Goal: Task Accomplishment & Management: Use online tool/utility

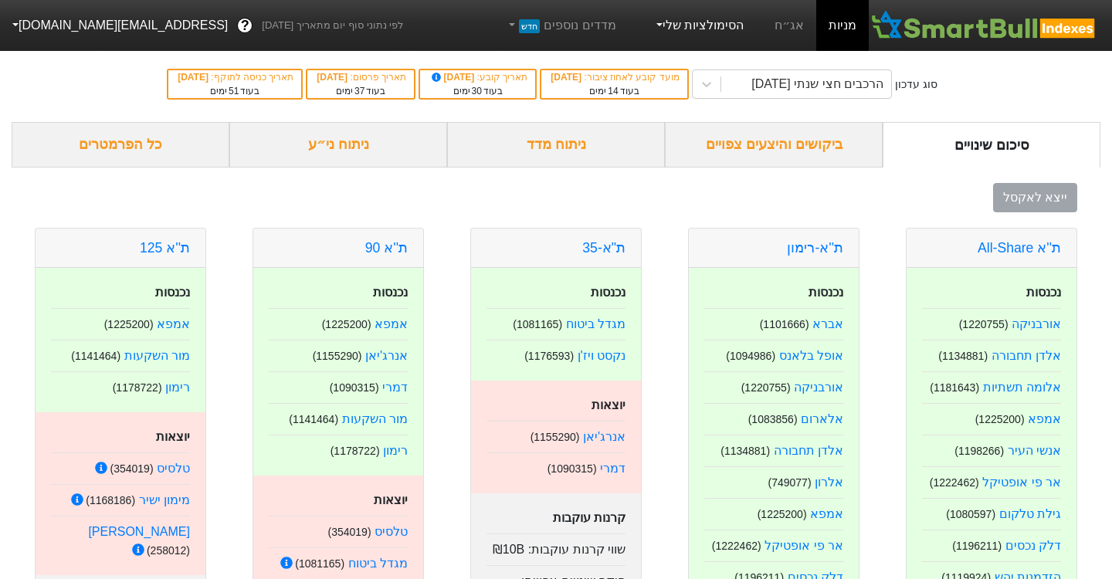
click at [710, 26] on link "הסימולציות שלי" at bounding box center [698, 25] width 103 height 31
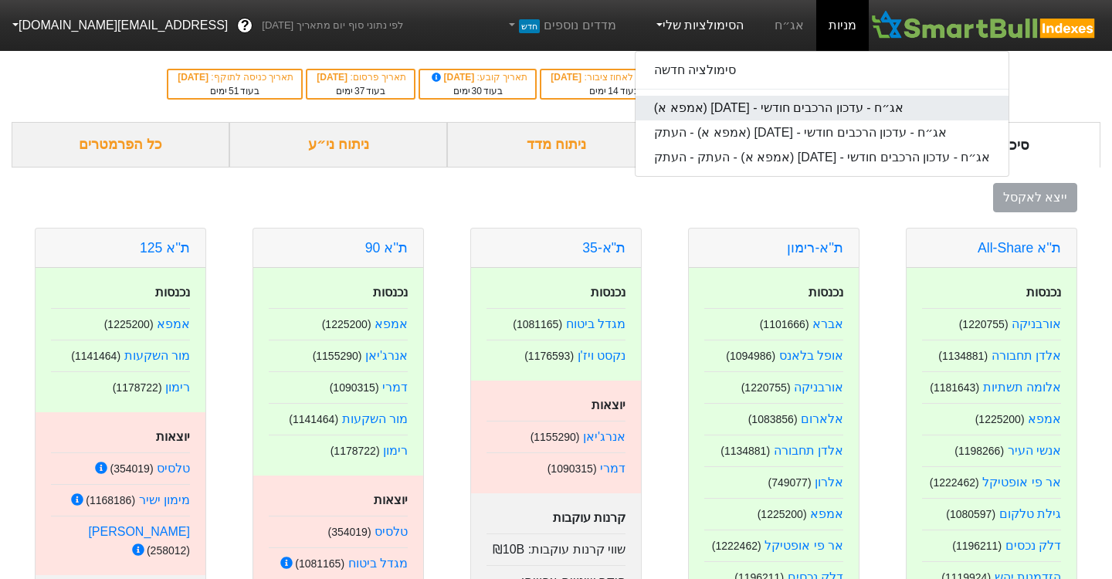
click at [833, 113] on link "אג״ח - עדכון הרכבים חודשי - [DATE] (אמפא א)" at bounding box center [822, 108] width 374 height 25
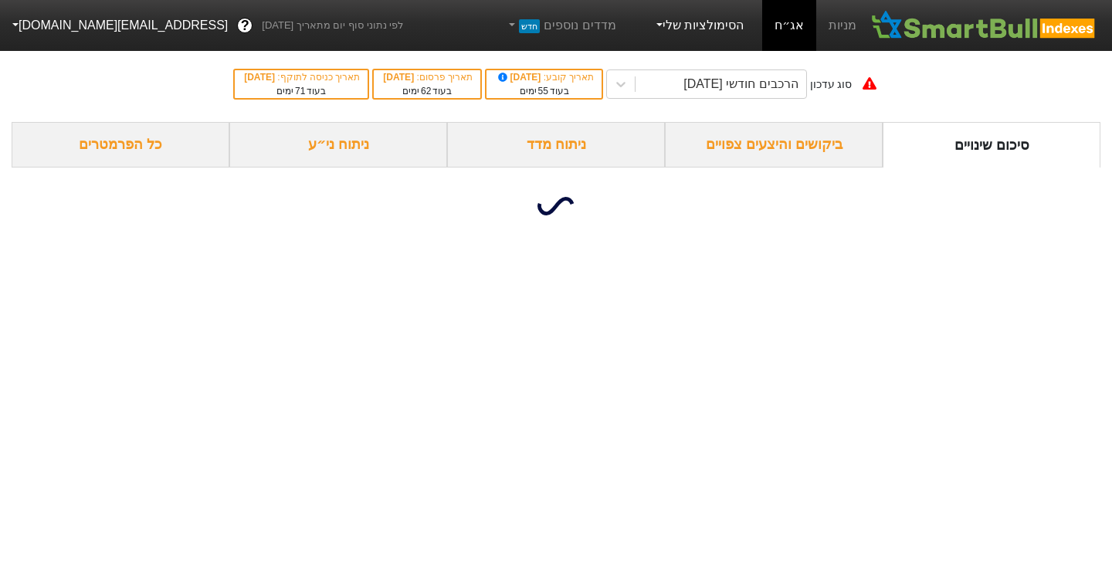
click at [739, 35] on link "הסימולציות שלי" at bounding box center [698, 25] width 103 height 31
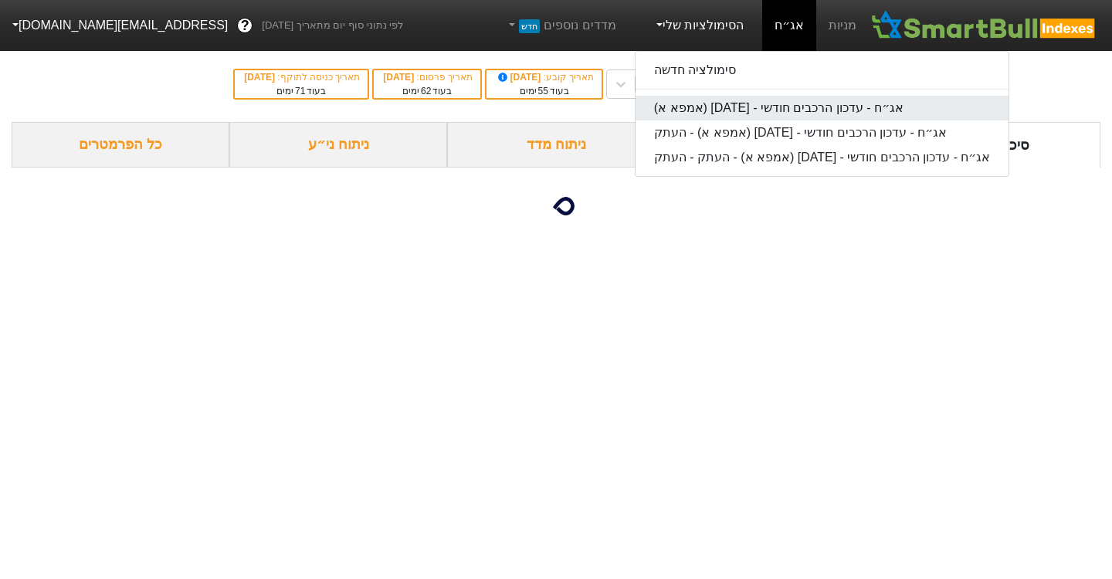
click at [781, 111] on link "אג״ח - עדכון הרכבים חודשי - [DATE] (אמפא א)" at bounding box center [822, 108] width 374 height 25
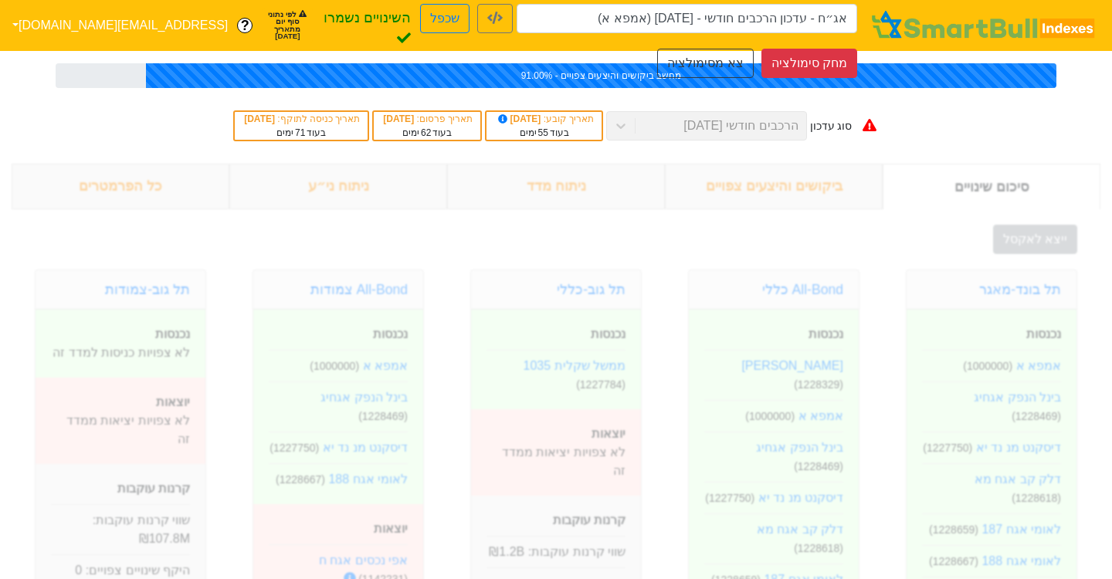
type input "אג״ח - עדכון הרכבים חודשי - 26/11/25 (אמפא א)"
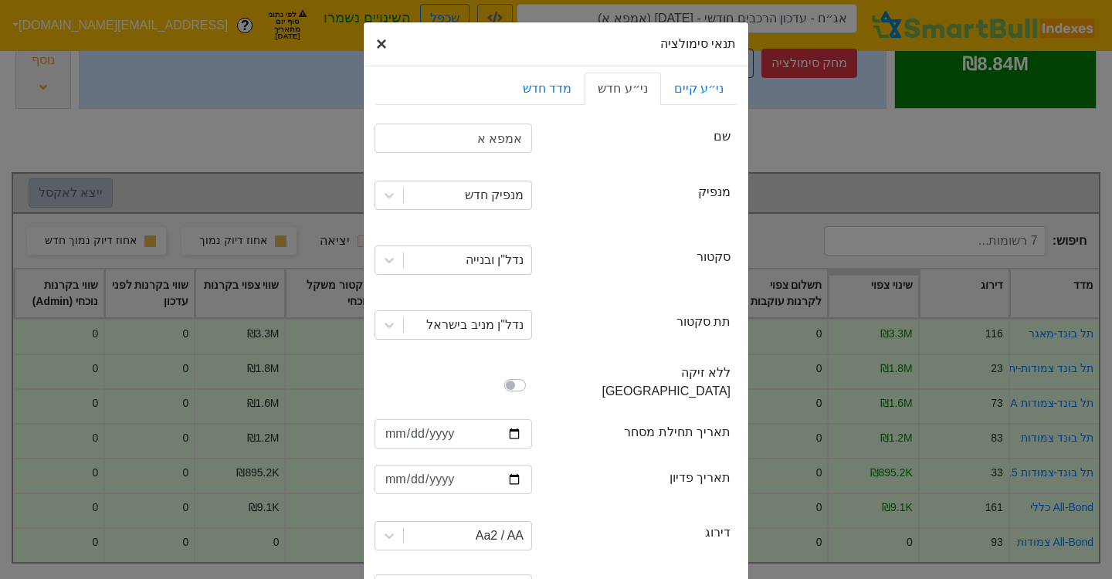
click at [381, 47] on span "×" at bounding box center [381, 43] width 11 height 21
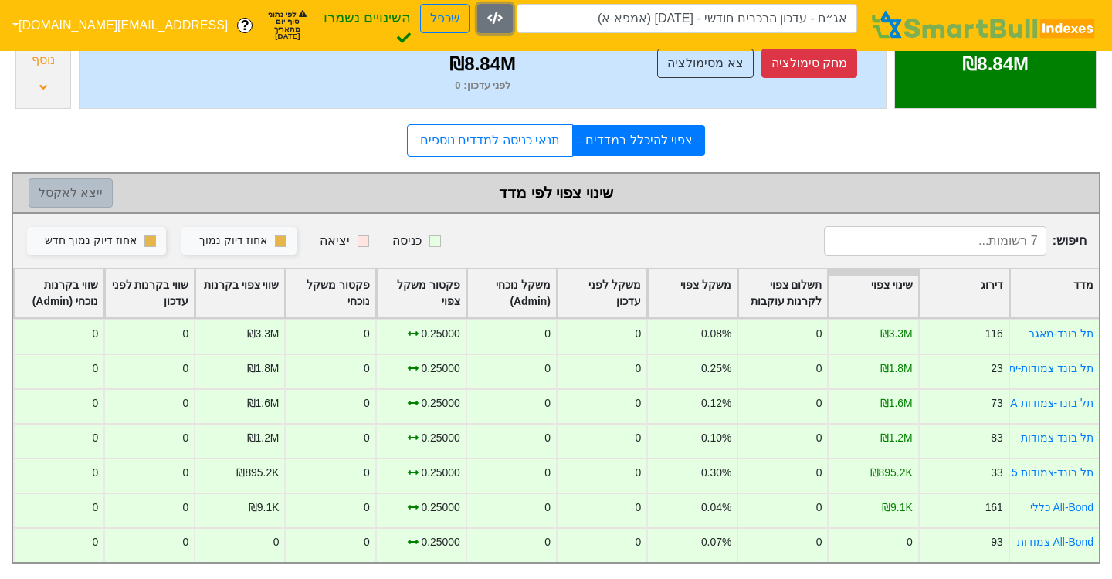
click at [487, 24] on icon "button" at bounding box center [494, 18] width 15 height 12
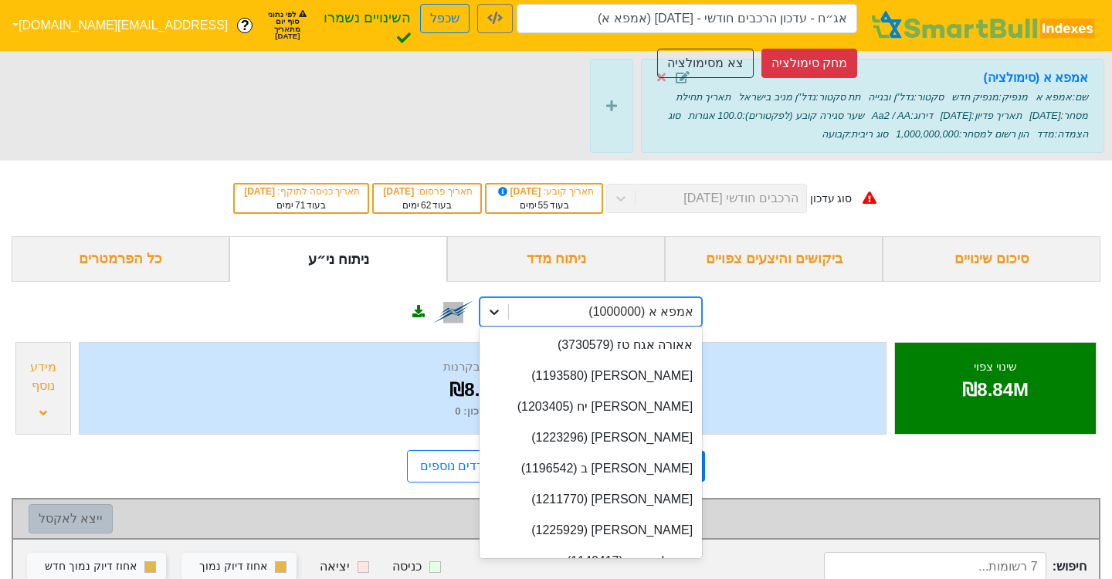
click at [493, 313] on icon at bounding box center [493, 312] width 9 height 5
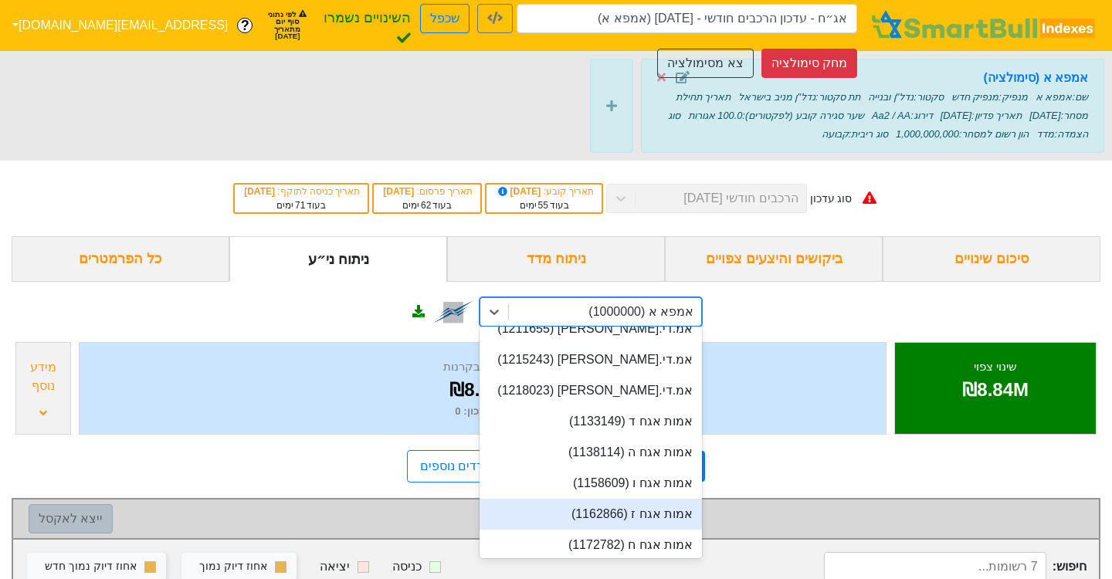
scroll to position [3407, 0]
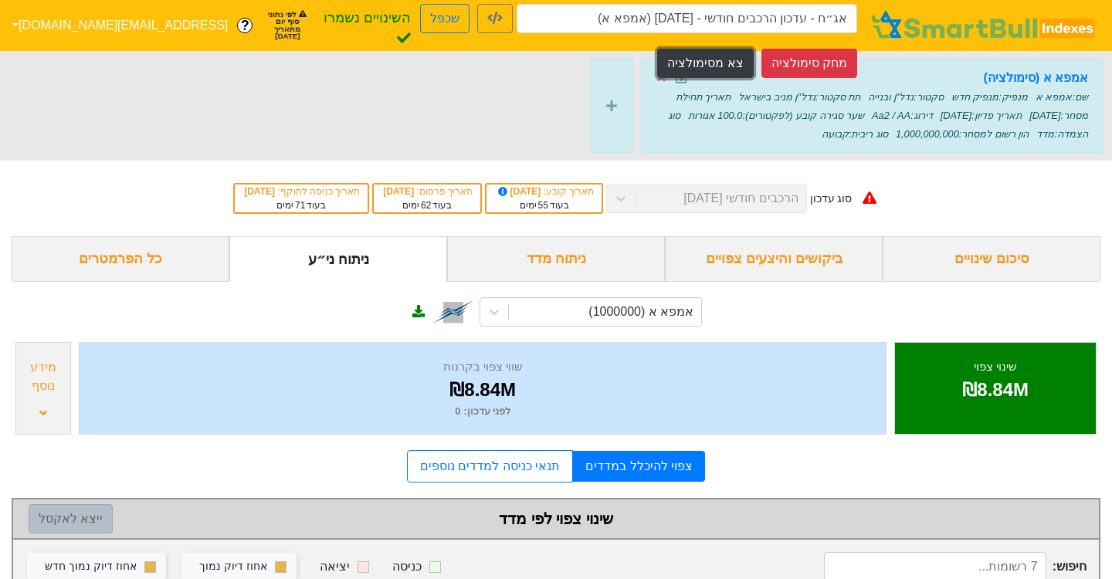
click at [713, 62] on button "צא מסימולציה" at bounding box center [705, 63] width 96 height 29
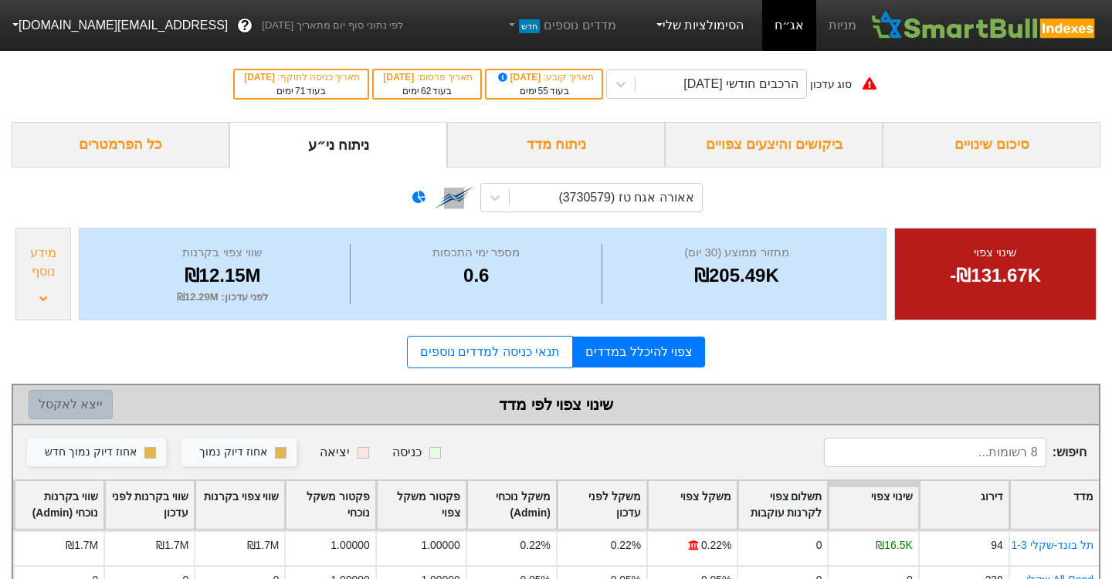
click at [706, 36] on link "הסימולציות שלי" at bounding box center [698, 25] width 103 height 31
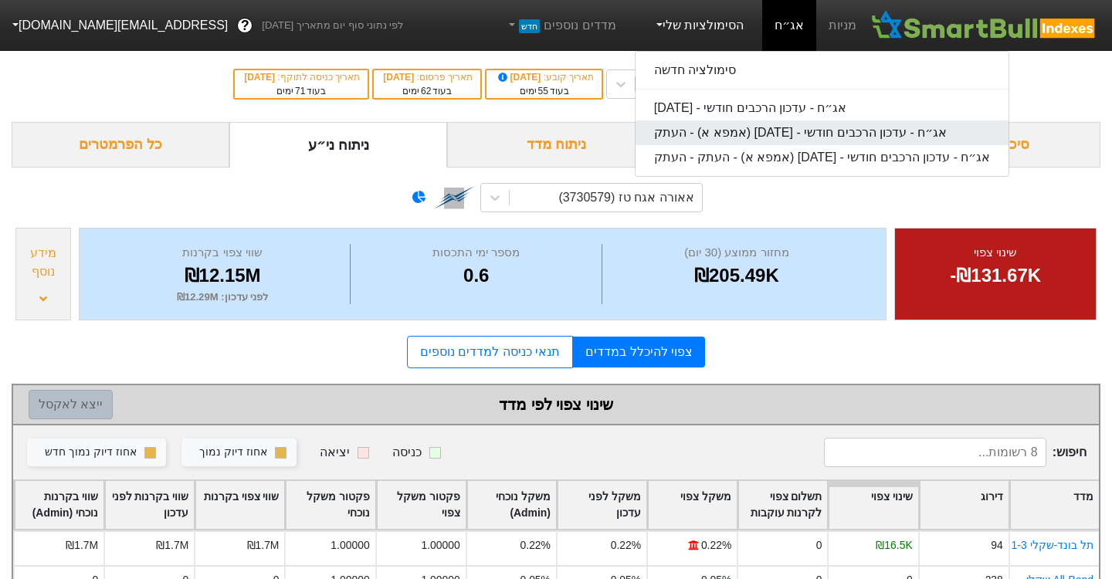
click at [748, 134] on link "אג״ח - עדכון הרכבים חודשי - [DATE] (אמפא א) - העתק" at bounding box center [822, 132] width 374 height 25
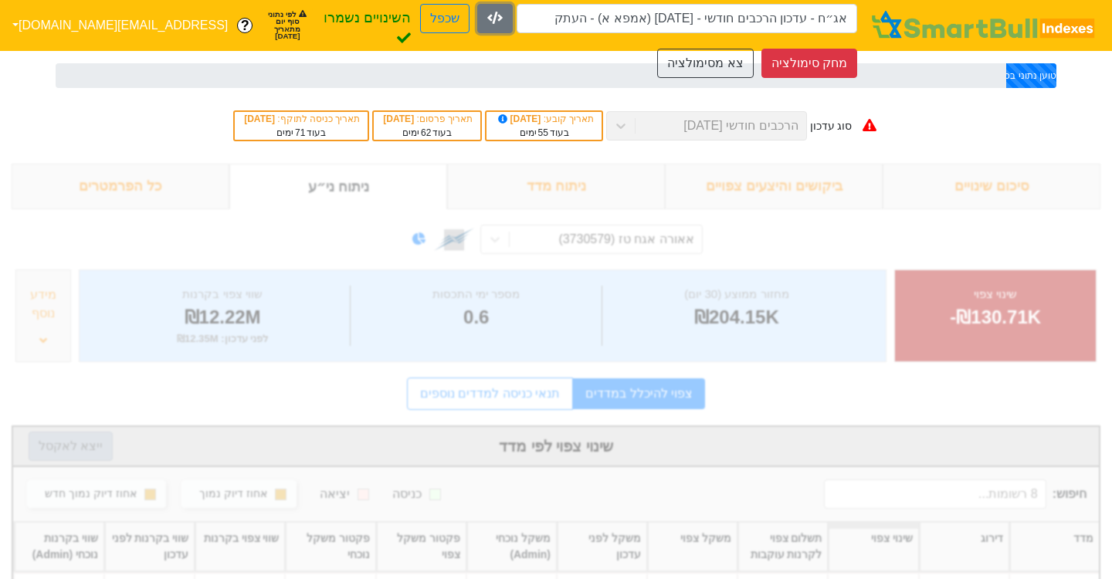
click at [487, 24] on icon "button" at bounding box center [494, 18] width 15 height 12
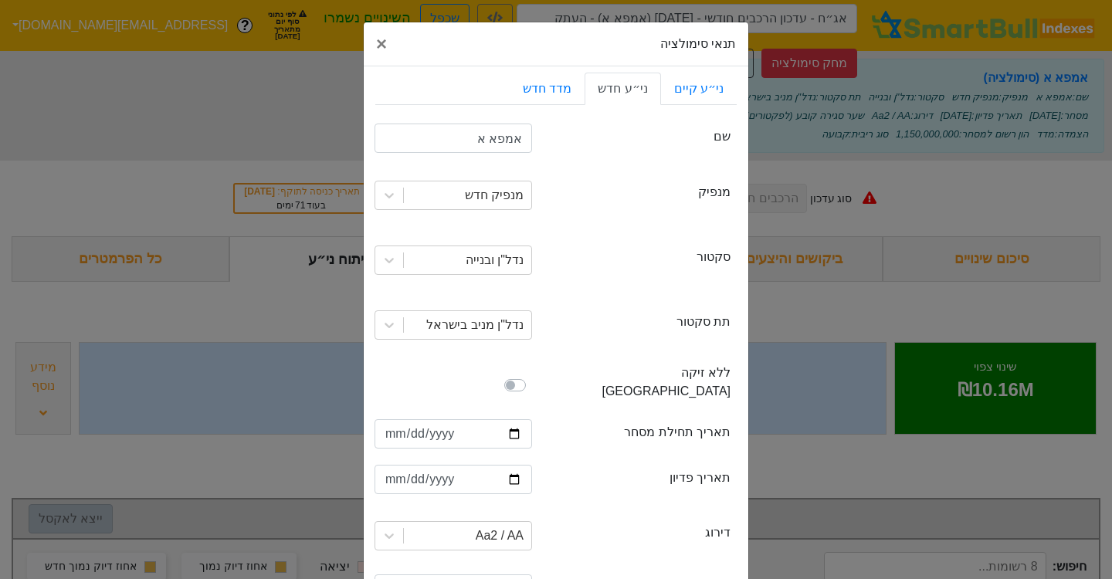
scroll to position [296, 0]
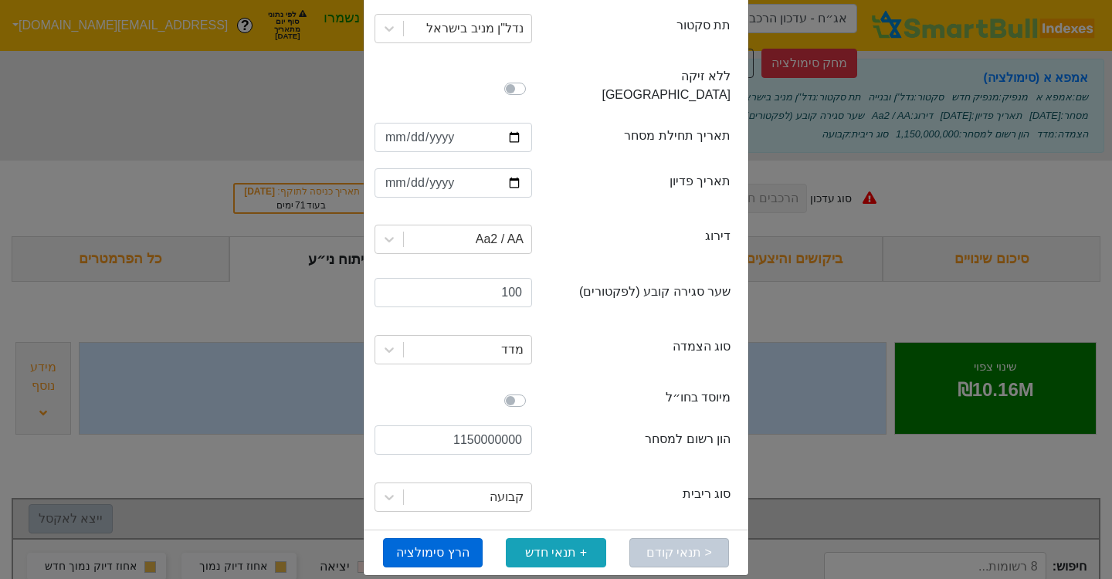
click at [428, 538] on button "הרץ סימולציה" at bounding box center [433, 552] width 100 height 29
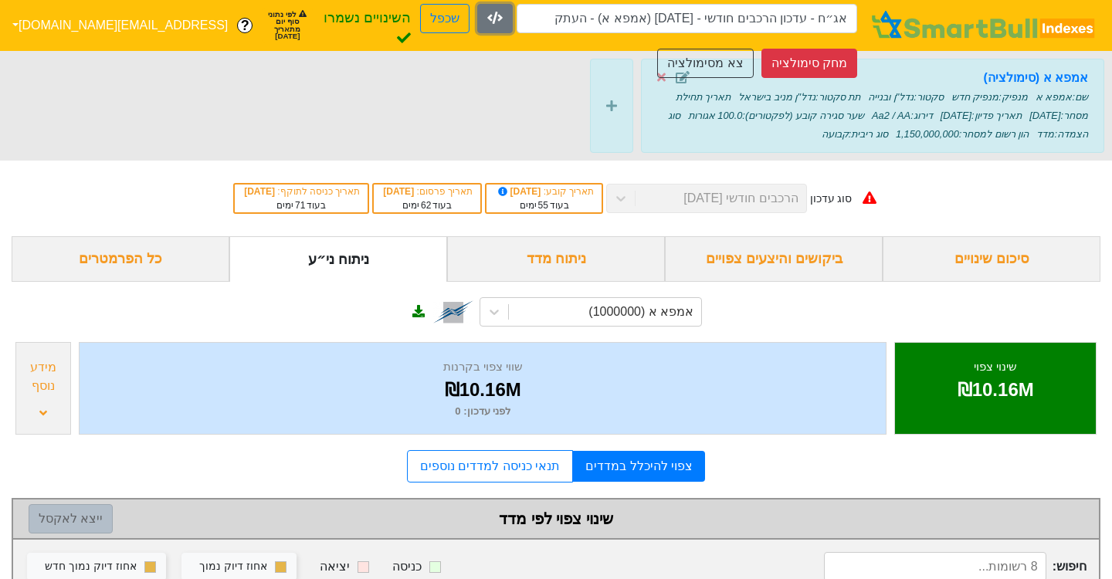
click at [487, 23] on icon "button" at bounding box center [494, 18] width 15 height 12
click at [726, 55] on button "צא מסימולציה" at bounding box center [705, 63] width 96 height 29
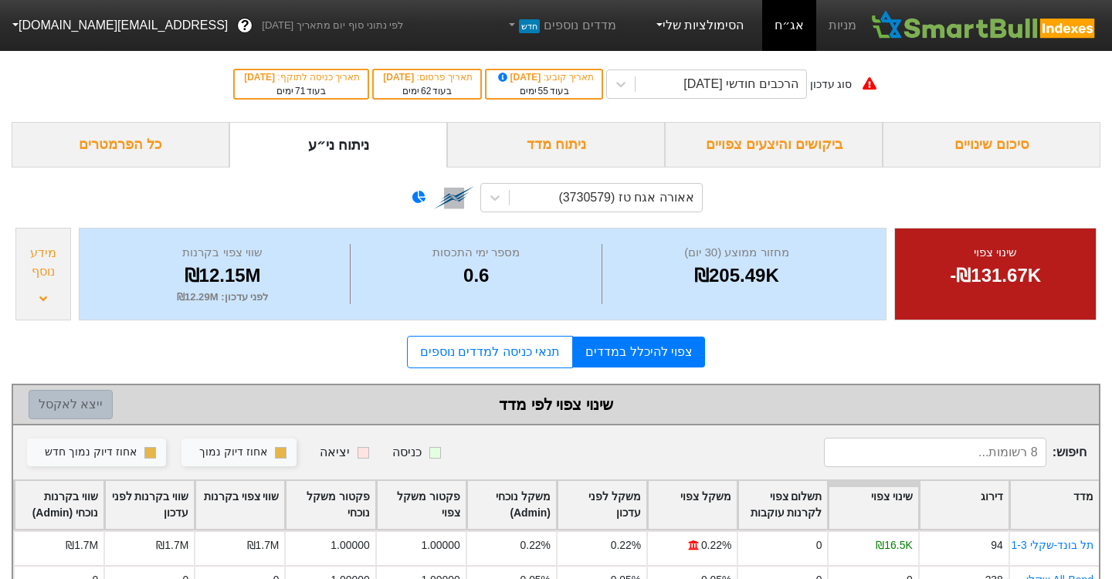
click at [716, 33] on link "הסימולציות שלי" at bounding box center [698, 25] width 103 height 31
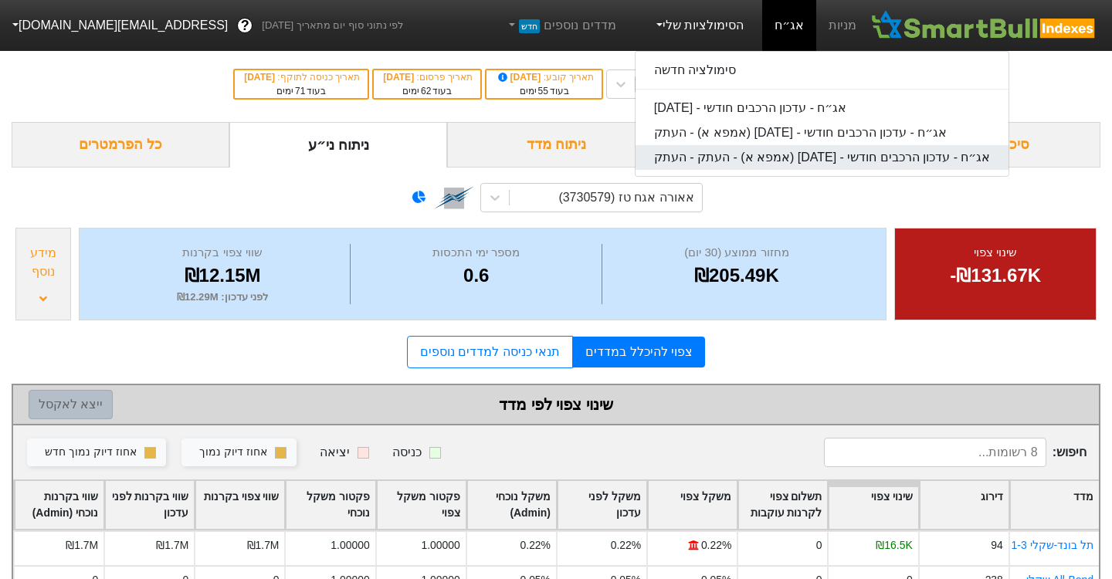
click at [713, 157] on link "אג״ח - עדכון הרכבים חודשי - [DATE] (אמפא א) - העתק - העתק" at bounding box center [822, 157] width 374 height 25
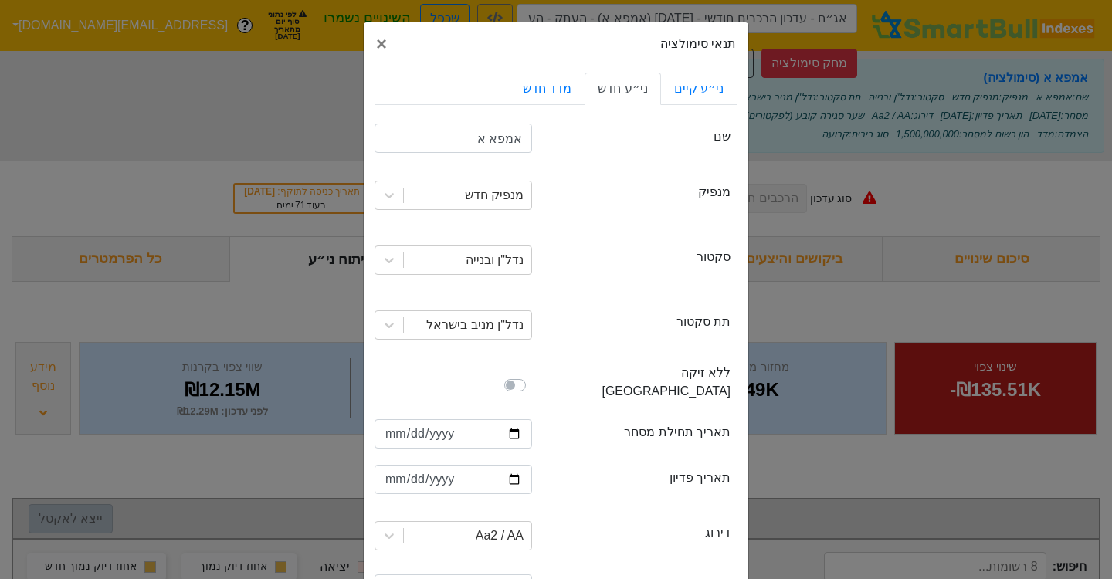
scroll to position [296, 0]
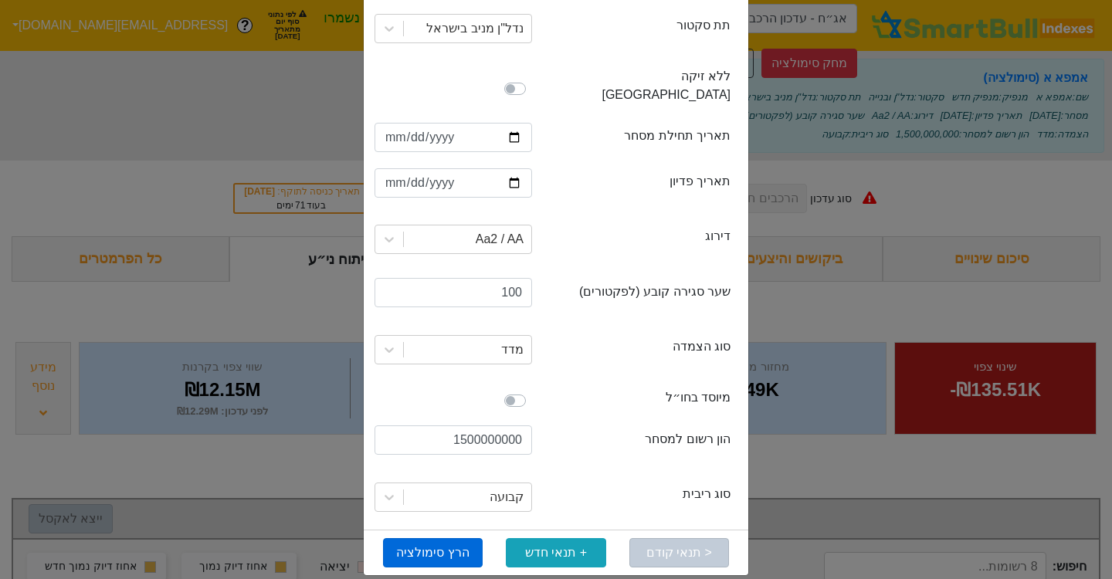
click at [414, 538] on button "הרץ סימולציה" at bounding box center [433, 552] width 100 height 29
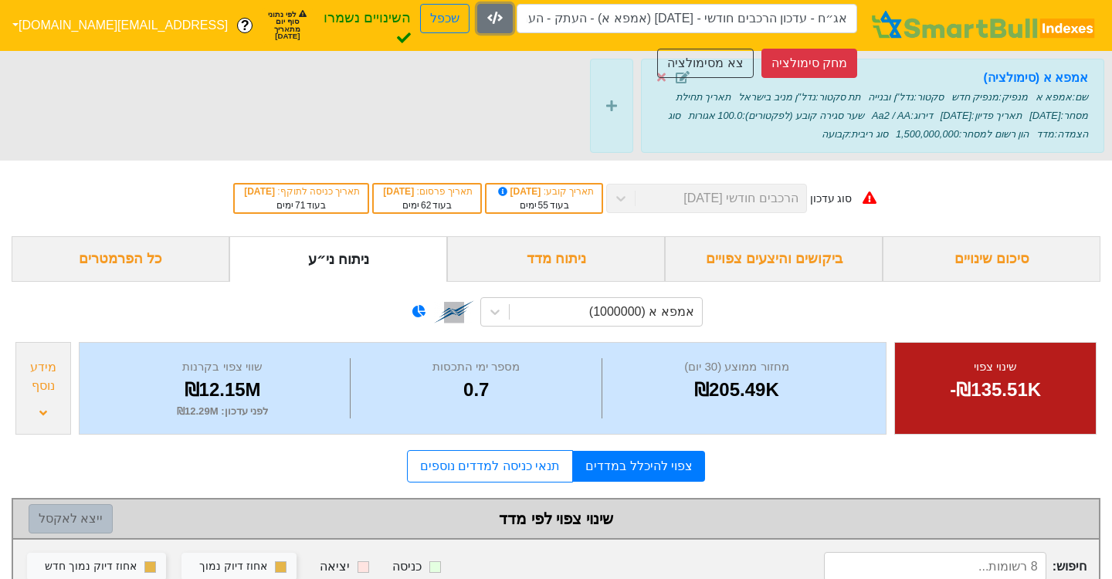
click at [487, 24] on icon "button" at bounding box center [494, 18] width 15 height 12
click at [694, 61] on button "צא מסימולציה" at bounding box center [705, 63] width 96 height 29
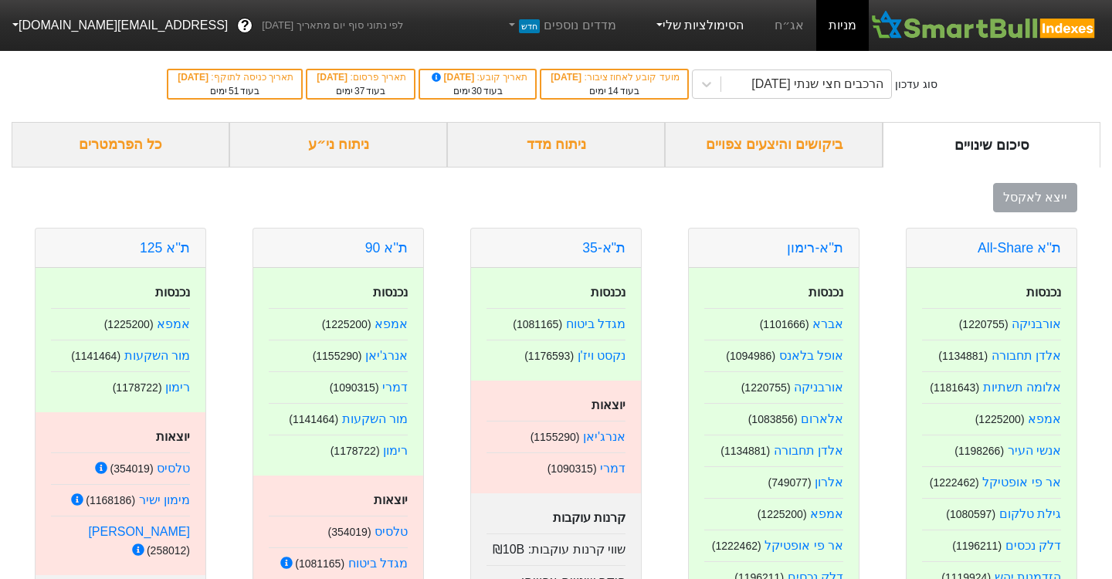
click at [709, 36] on link "הסימולציות שלי" at bounding box center [698, 25] width 103 height 31
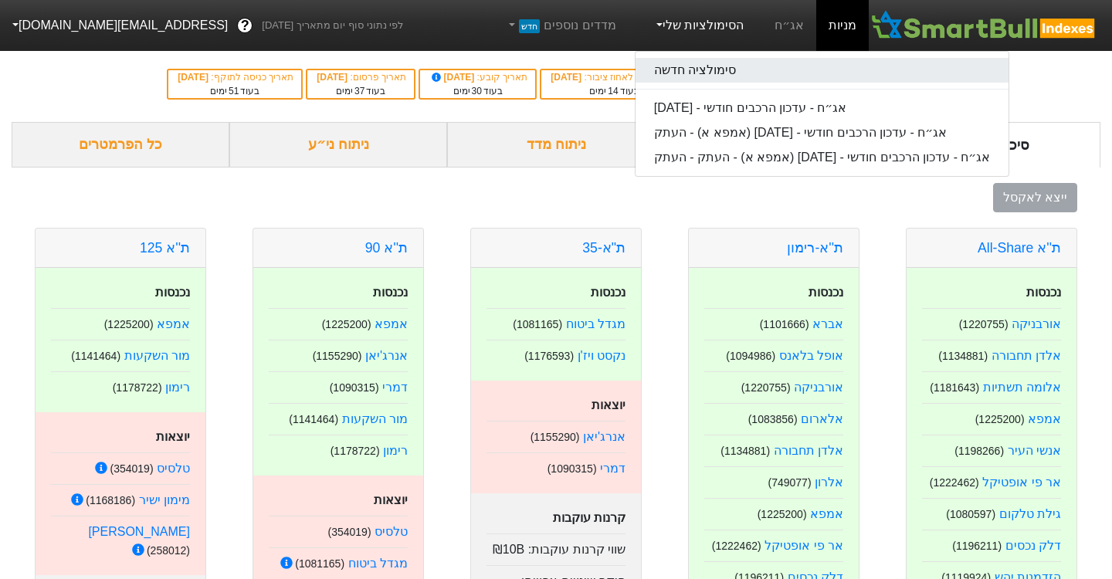
click at [729, 62] on link "סימולציה חדשה" at bounding box center [822, 70] width 374 height 25
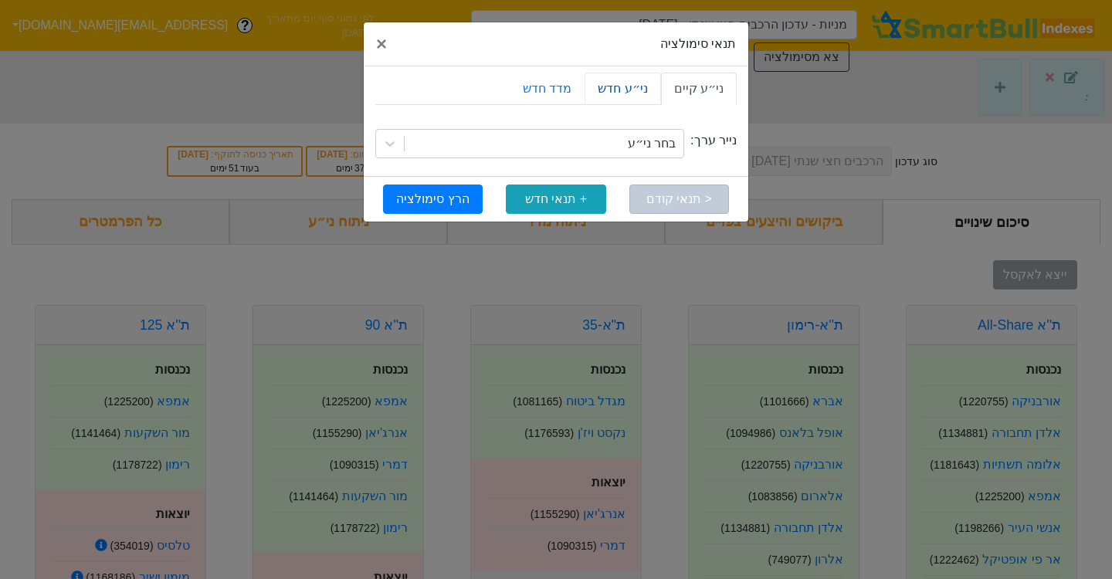
click at [635, 86] on link "ני״ע חדש" at bounding box center [622, 89] width 76 height 32
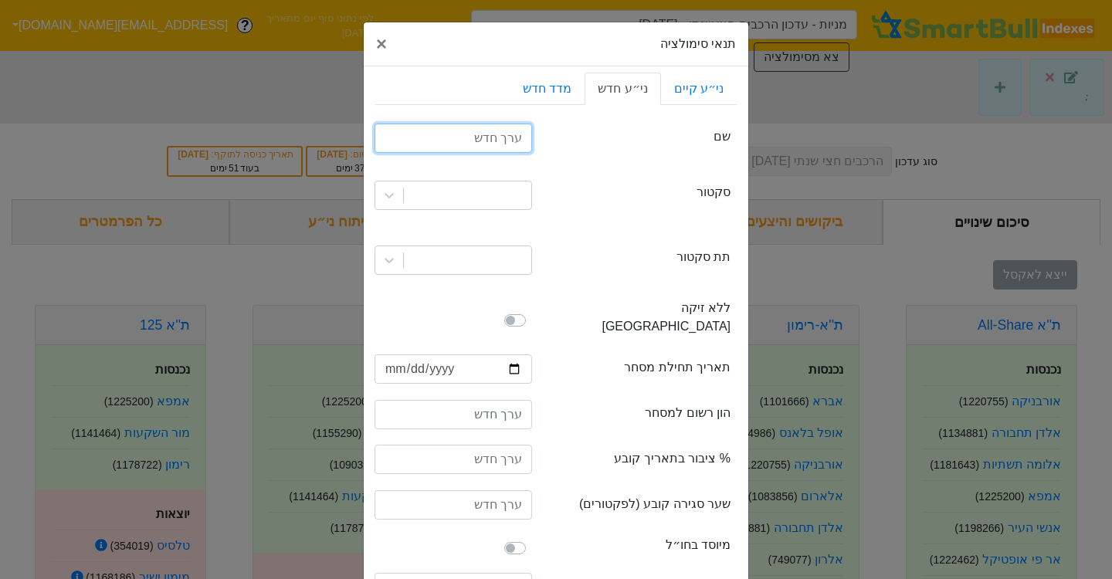
click at [486, 145] on input "text" at bounding box center [452, 138] width 157 height 29
click at [506, 138] on input "איי די איי אגח ז" at bounding box center [452, 138] width 157 height 29
type input "איי די איי אגח ז"
click at [500, 200] on div at bounding box center [467, 195] width 127 height 28
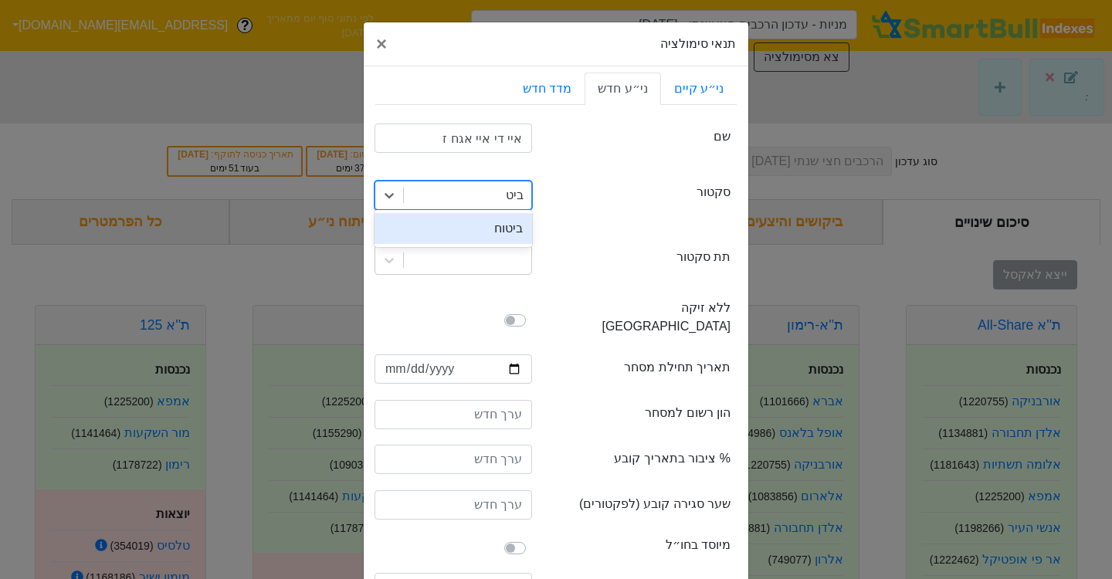
type input "[PERSON_NAME]"
click at [507, 223] on div "ביטוח" at bounding box center [452, 228] width 157 height 31
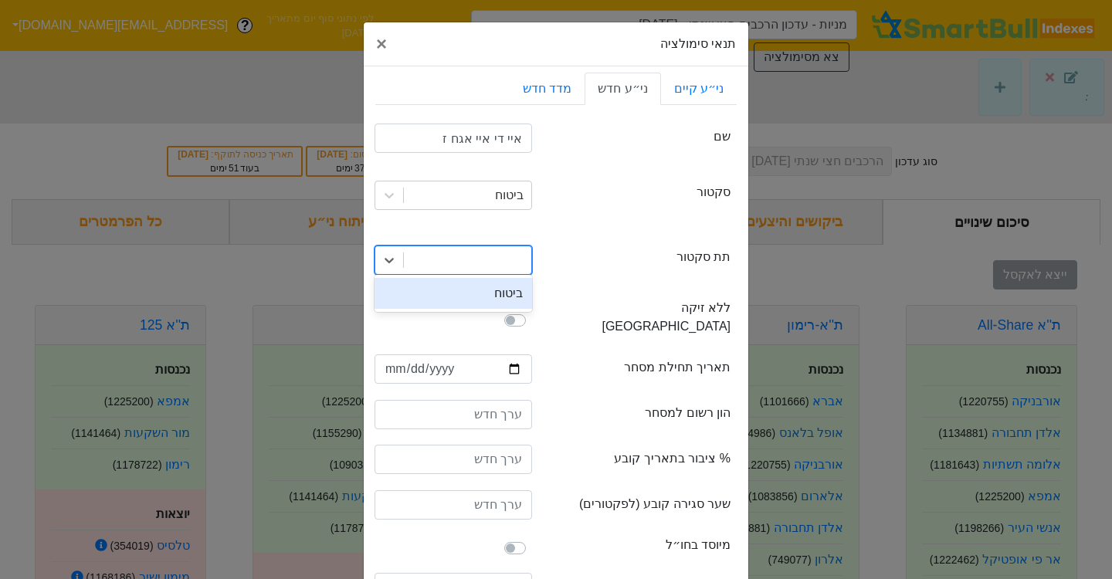
click at [497, 259] on div at bounding box center [467, 260] width 127 height 28
type input "ביטוח"
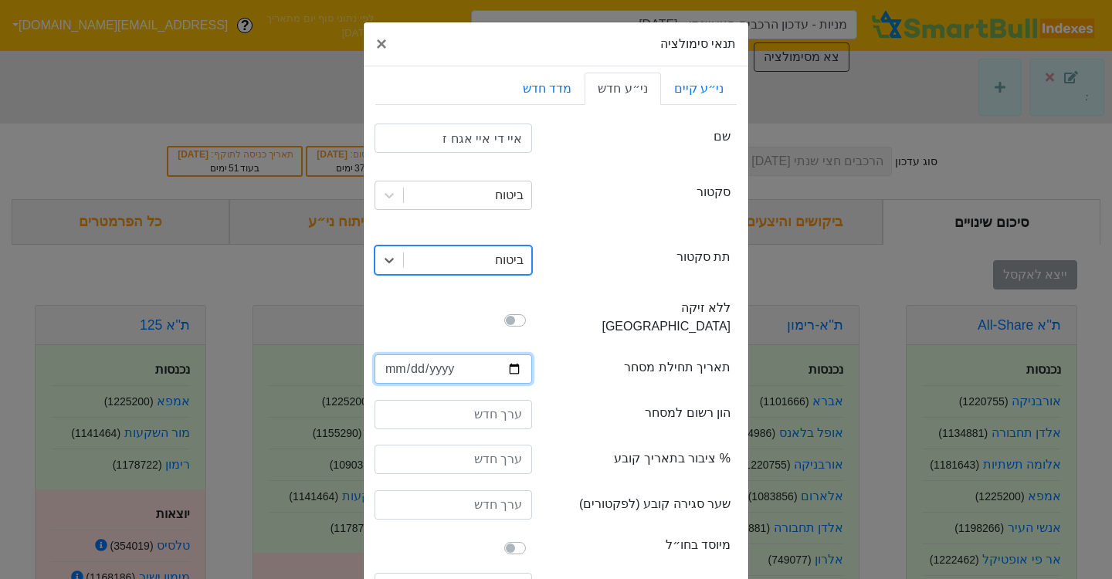
click at [432, 354] on input "date" at bounding box center [452, 368] width 157 height 29
click at [392, 354] on input "date" at bounding box center [452, 368] width 157 height 29
type input "[DATE]"
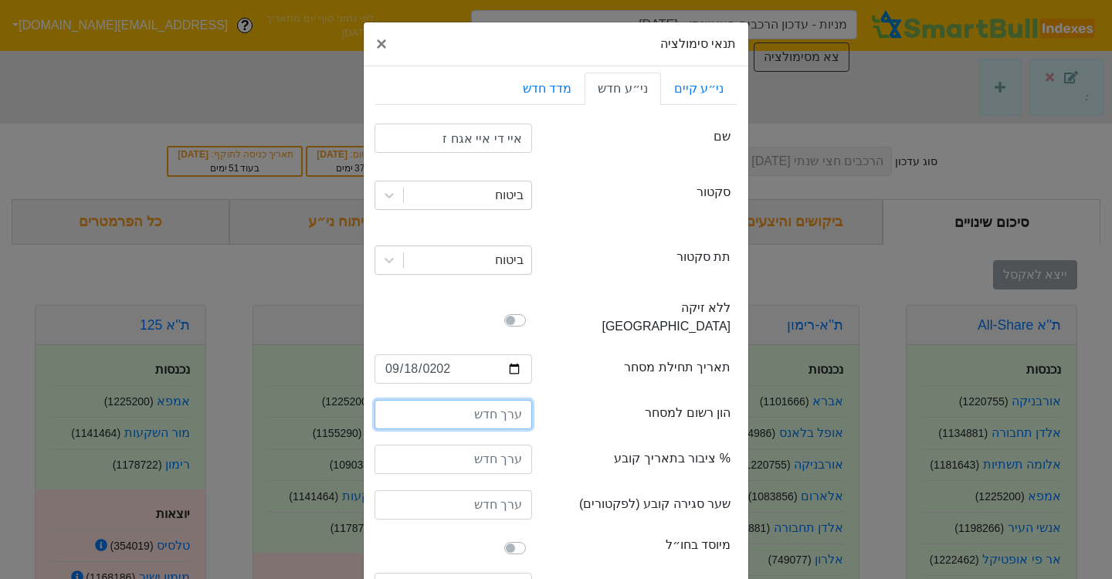
click at [449, 400] on input "number" at bounding box center [452, 414] width 157 height 29
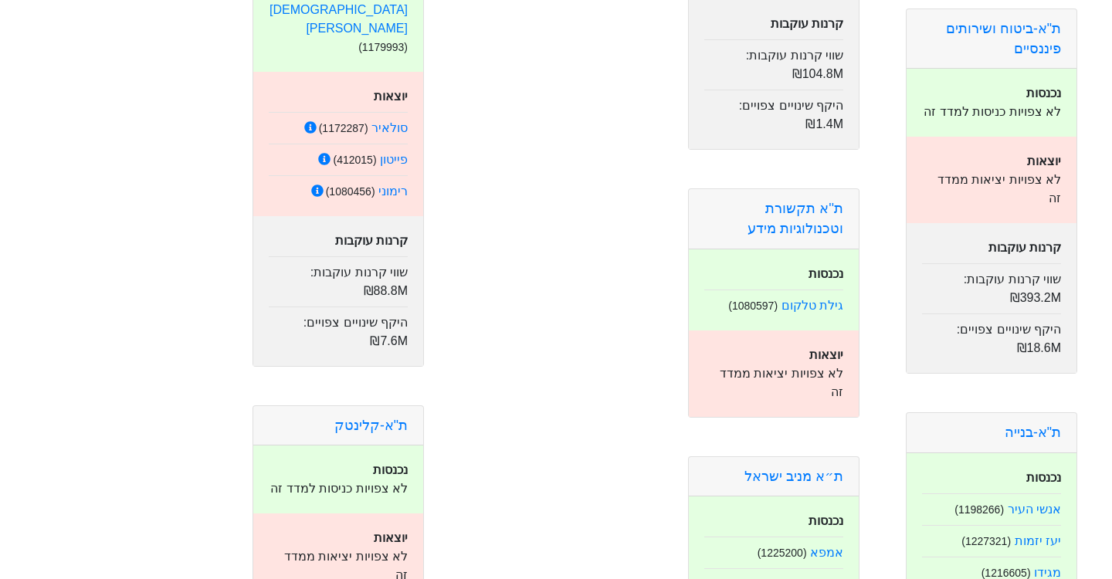
scroll to position [3090, 0]
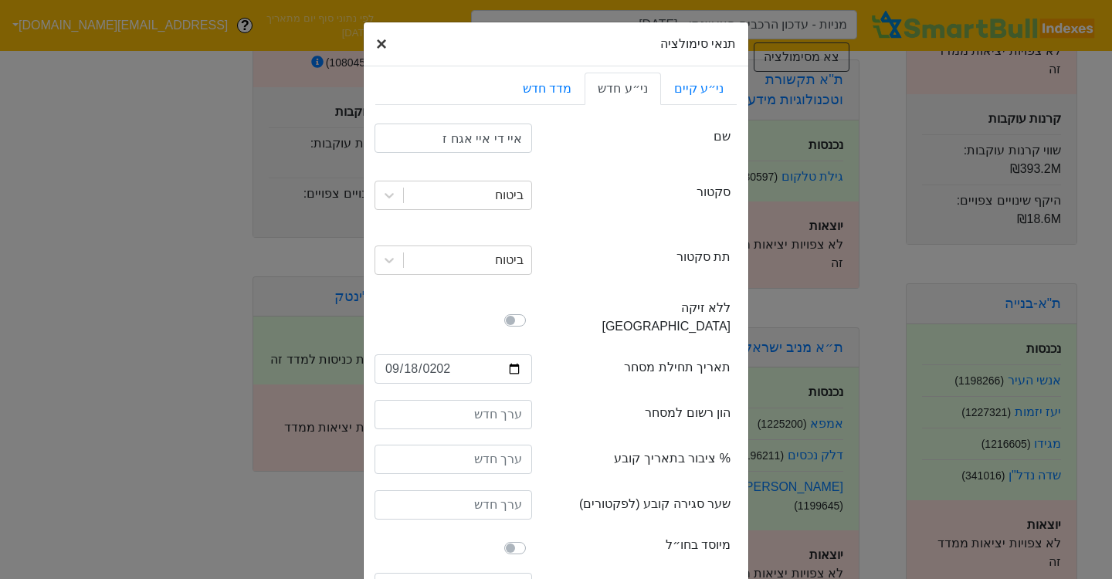
click at [390, 49] on button "× Close" at bounding box center [382, 43] width 36 height 43
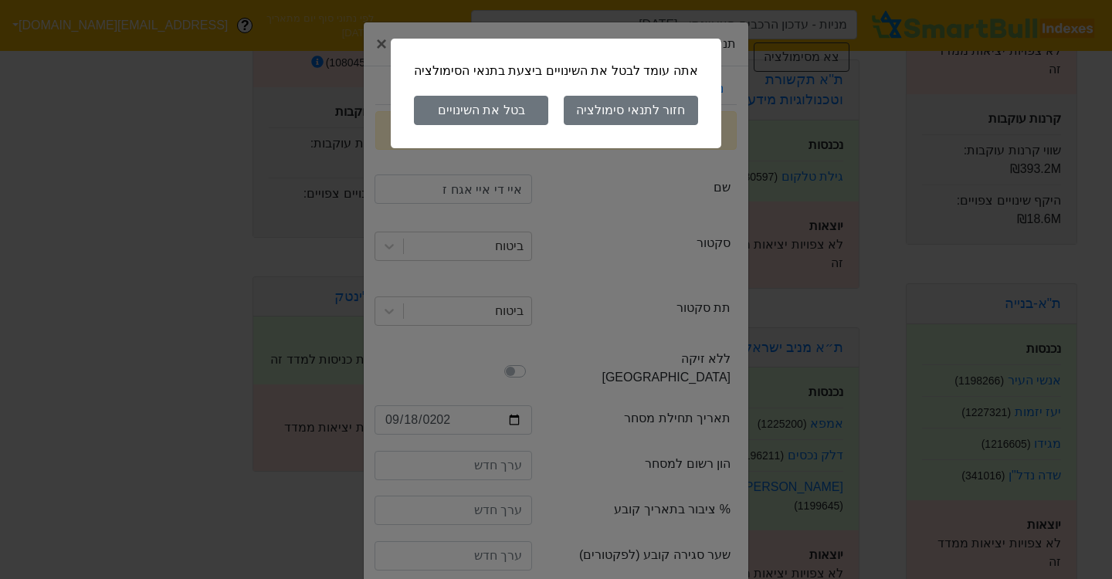
click at [527, 113] on button "בטל את השינויים" at bounding box center [481, 110] width 134 height 29
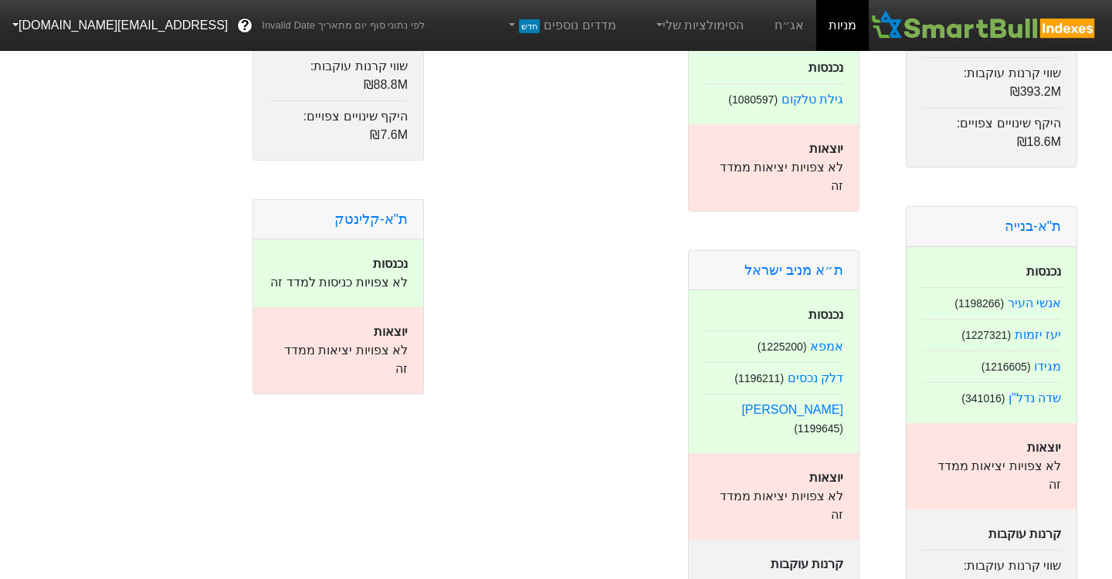
scroll to position [3013, 0]
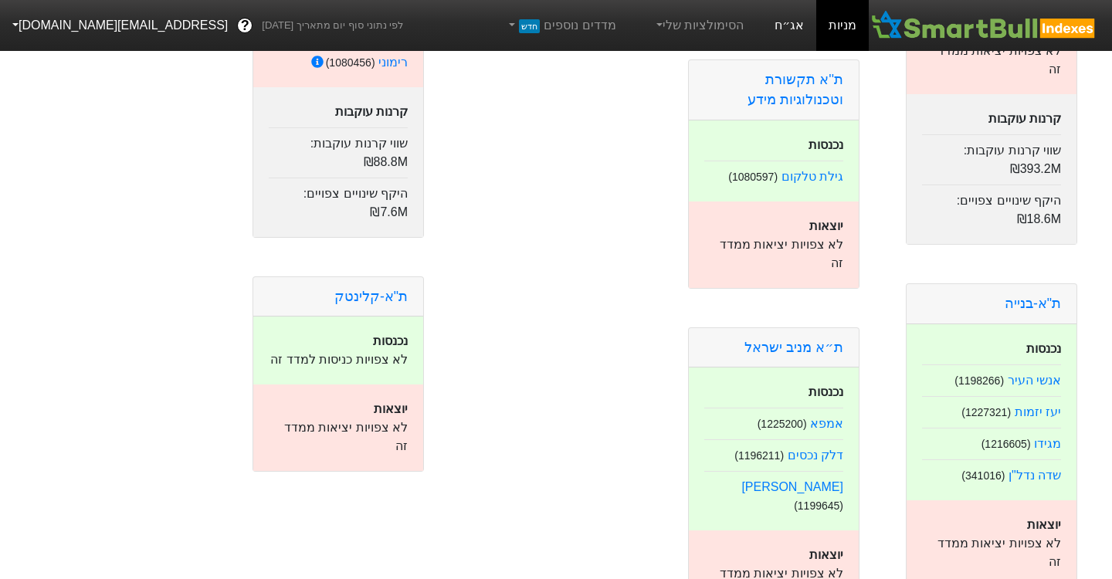
click at [791, 26] on link "אג״ח" at bounding box center [789, 25] width 54 height 51
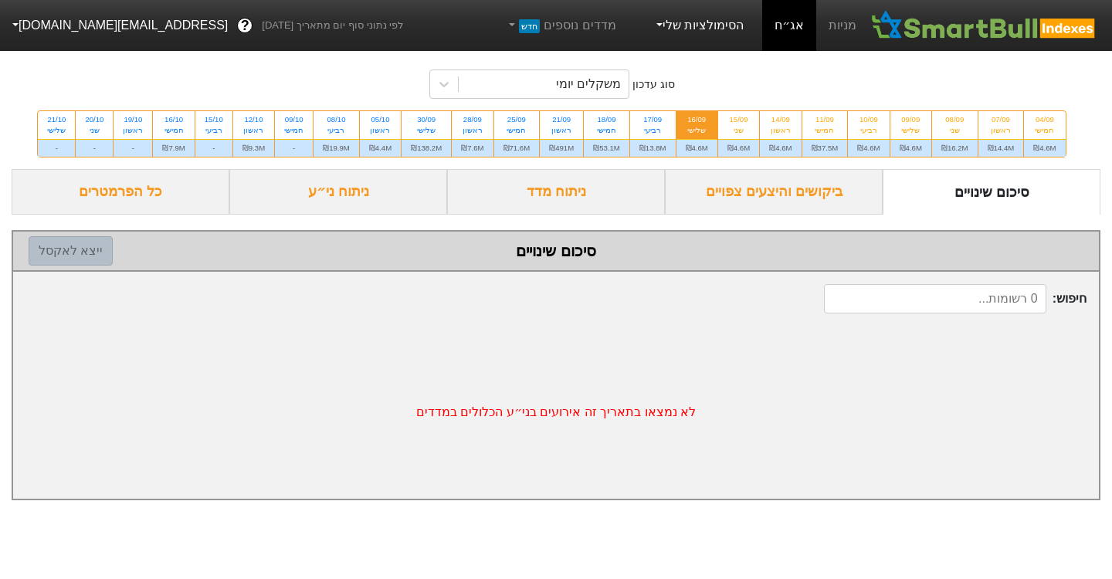
click at [707, 32] on link "הסימולציות שלי" at bounding box center [698, 25] width 103 height 31
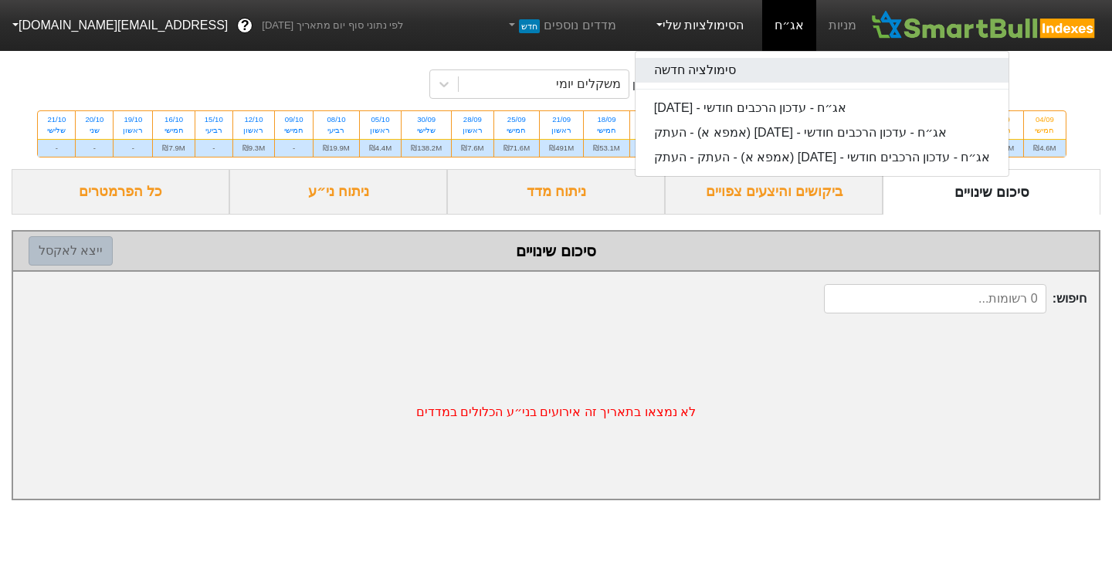
click at [711, 76] on link "סימולציה חדשה" at bounding box center [822, 70] width 374 height 25
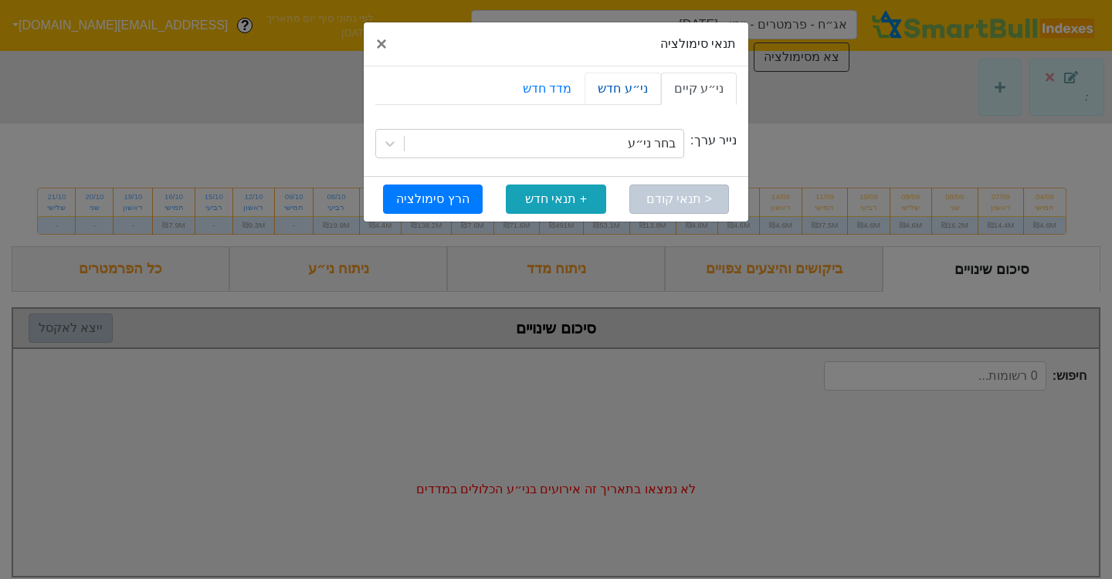
click at [632, 94] on link "ני״ע חדש" at bounding box center [622, 89] width 76 height 32
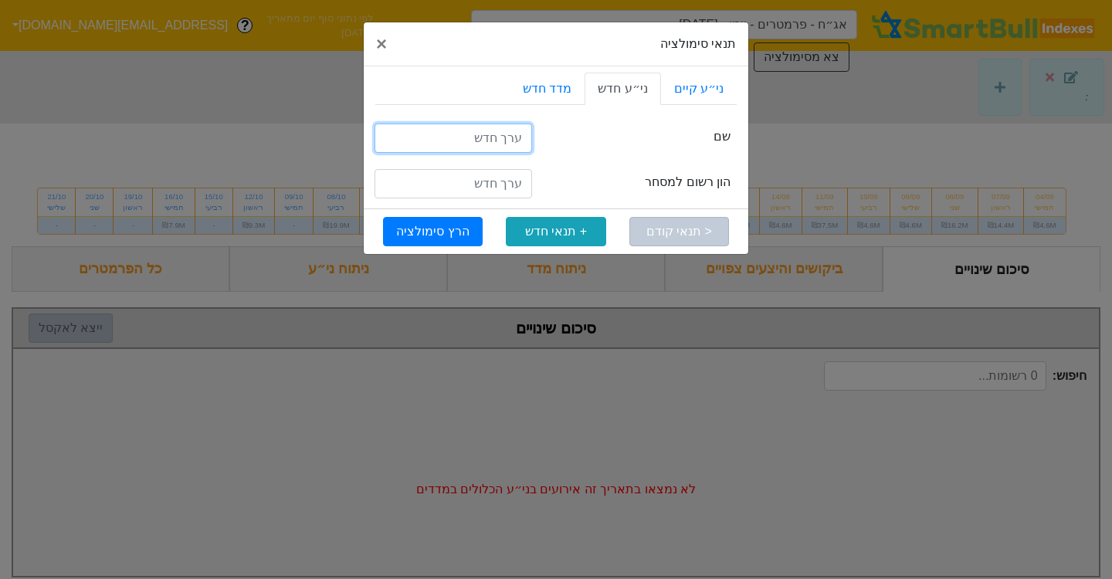
click at [497, 134] on input "text" at bounding box center [452, 138] width 157 height 29
type input "איי די איי אגח ז"
click at [500, 183] on input "number" at bounding box center [452, 183] width 157 height 29
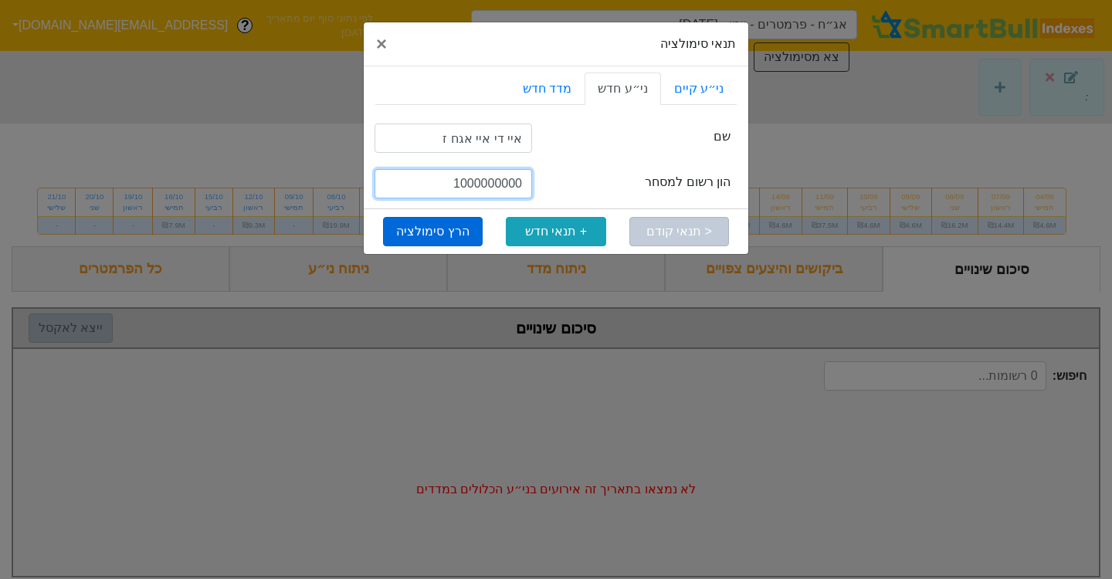
type input "1000000000"
click at [449, 232] on button "הרץ סימולציה" at bounding box center [433, 231] width 100 height 29
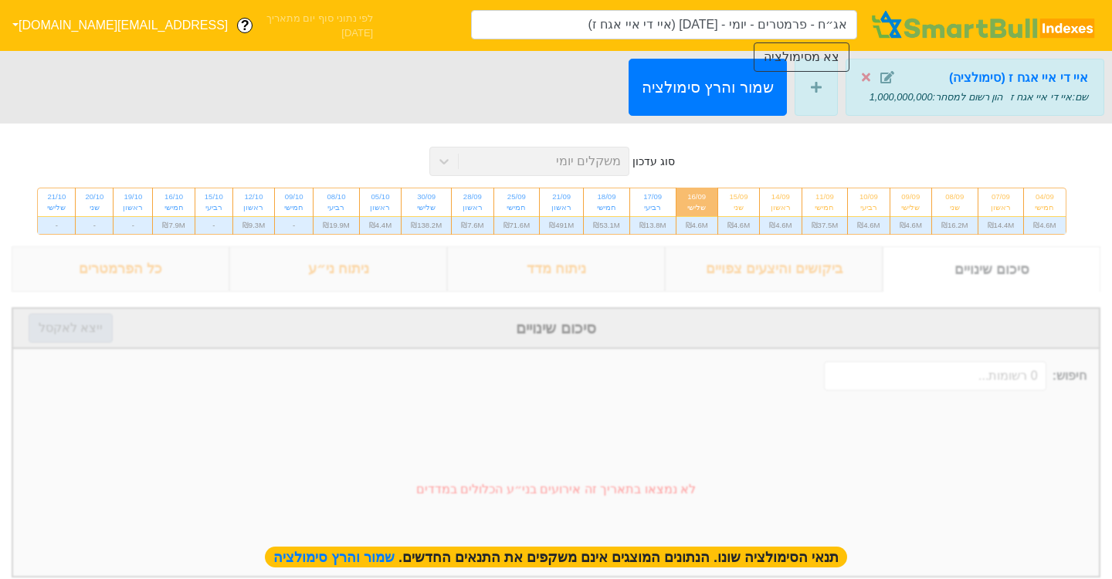
type input "אג״ח - פרמטרים - יומי - [DATE] (איי די איי אגח ז)"
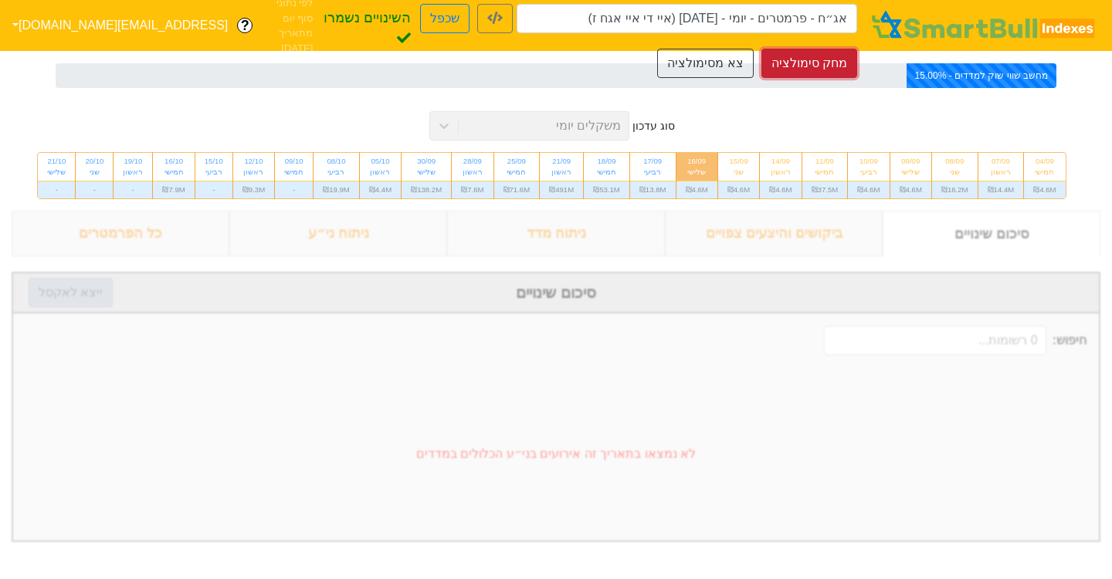
click at [833, 60] on button "מחק סימולציה" at bounding box center [809, 63] width 96 height 29
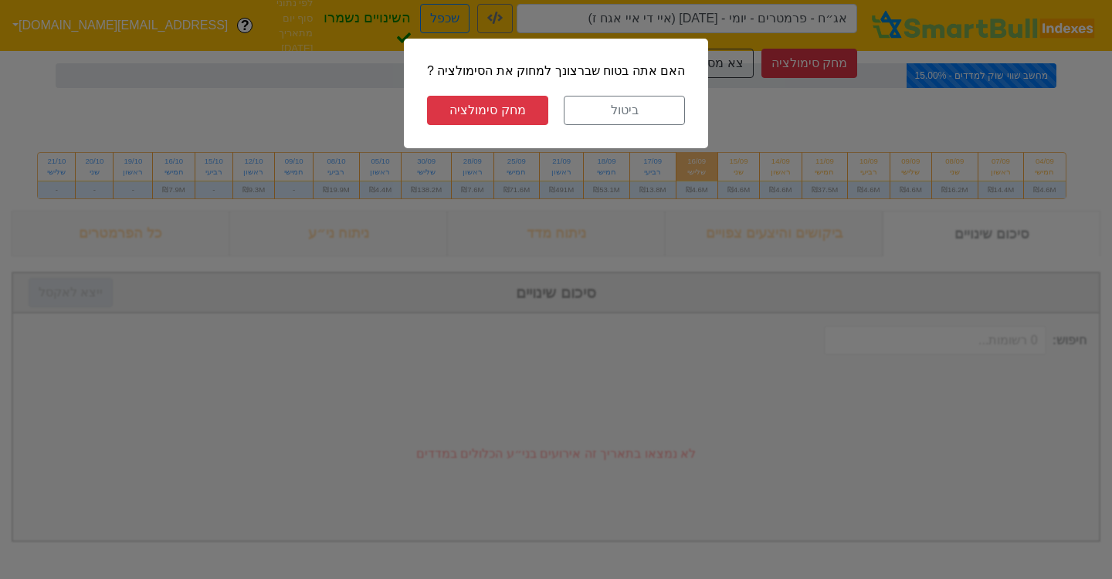
click at [502, 101] on button "מחק סימולציה" at bounding box center [487, 110] width 121 height 29
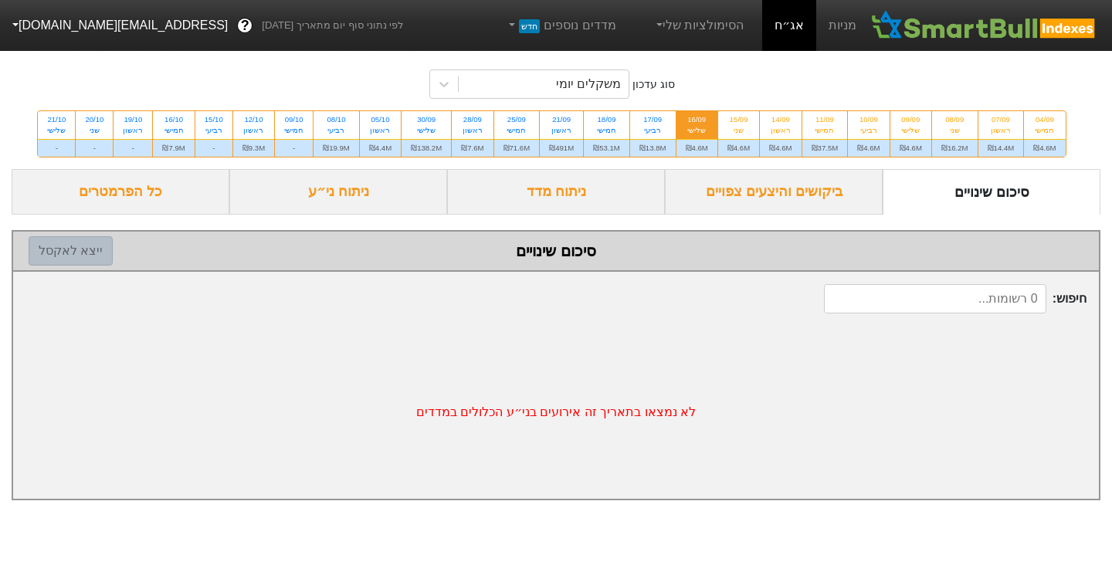
click at [794, 30] on link "אג״ח" at bounding box center [789, 25] width 54 height 51
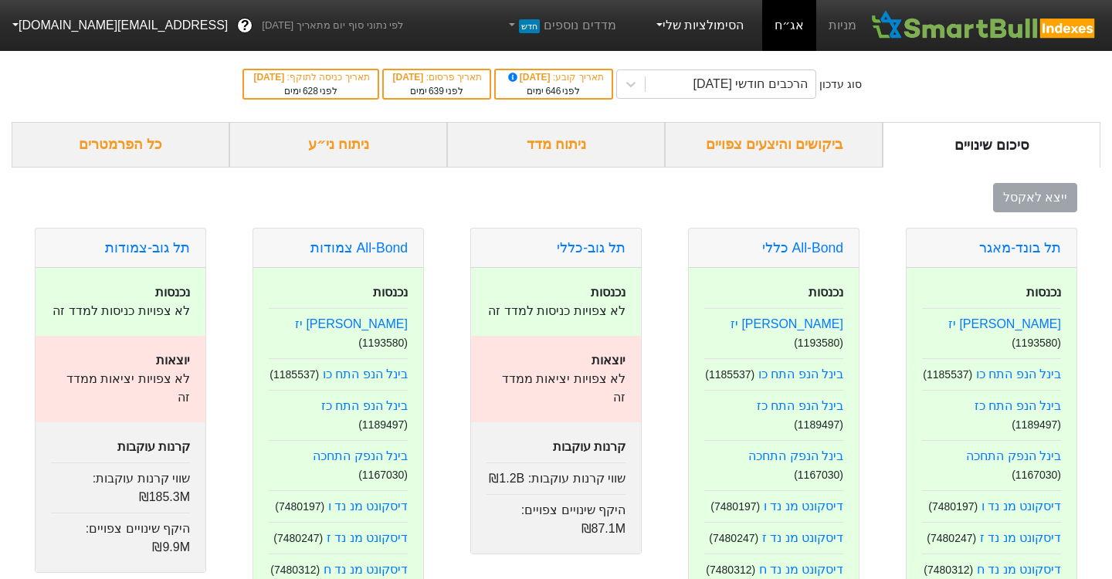
click at [713, 23] on link "הסימולציות שלי" at bounding box center [698, 25] width 103 height 31
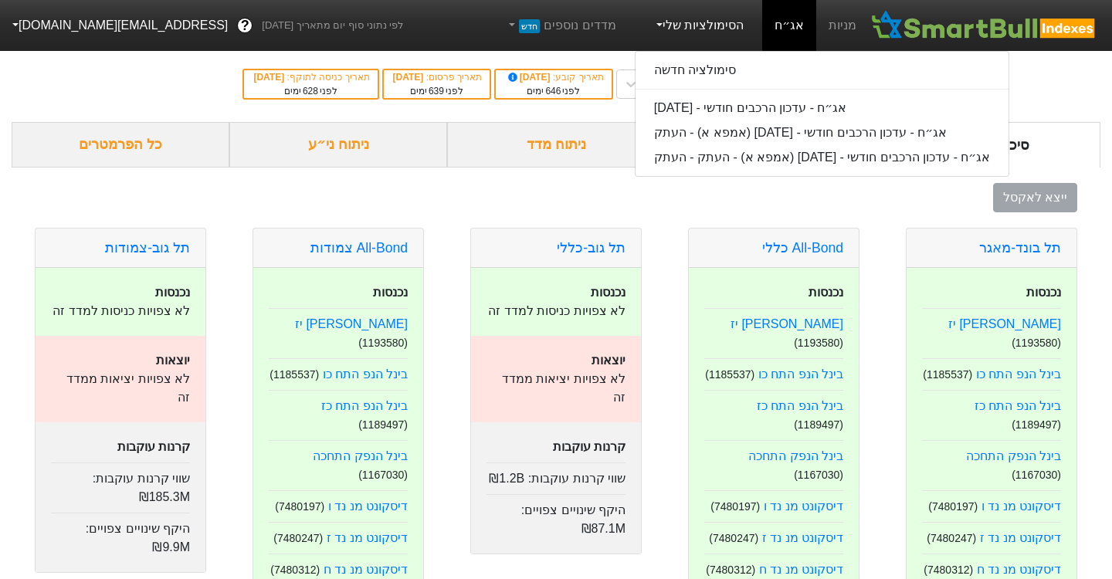
click at [84, 25] on button "[EMAIL_ADDRESS][DOMAIN_NAME]" at bounding box center [118, 26] width 237 height 28
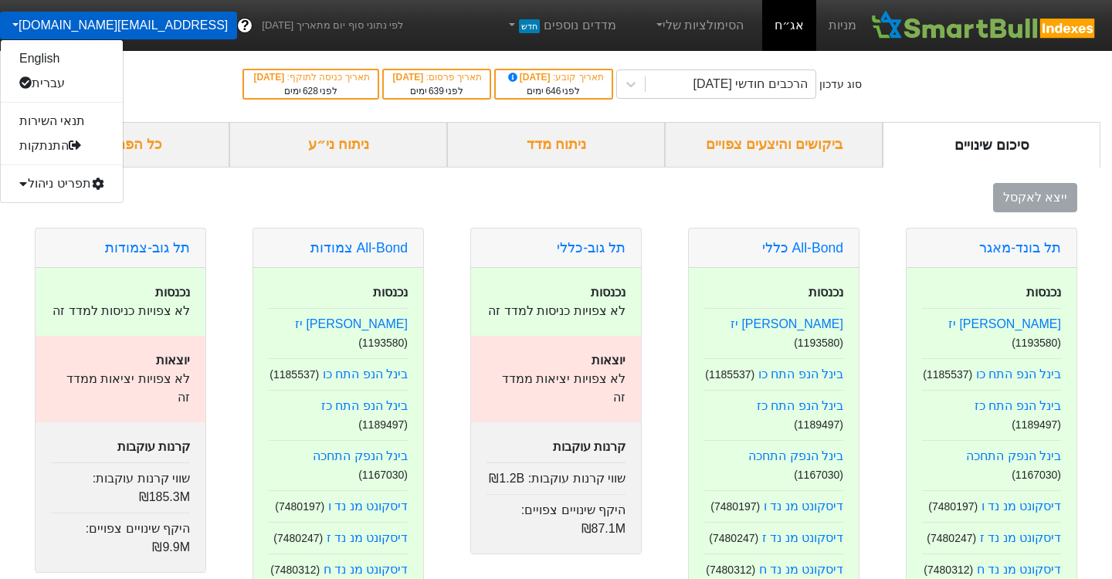
click at [59, 185] on div "תפריט ניהול" at bounding box center [62, 183] width 122 height 25
click at [215, 206] on div "ייצא לאקסל" at bounding box center [556, 197] width 1089 height 29
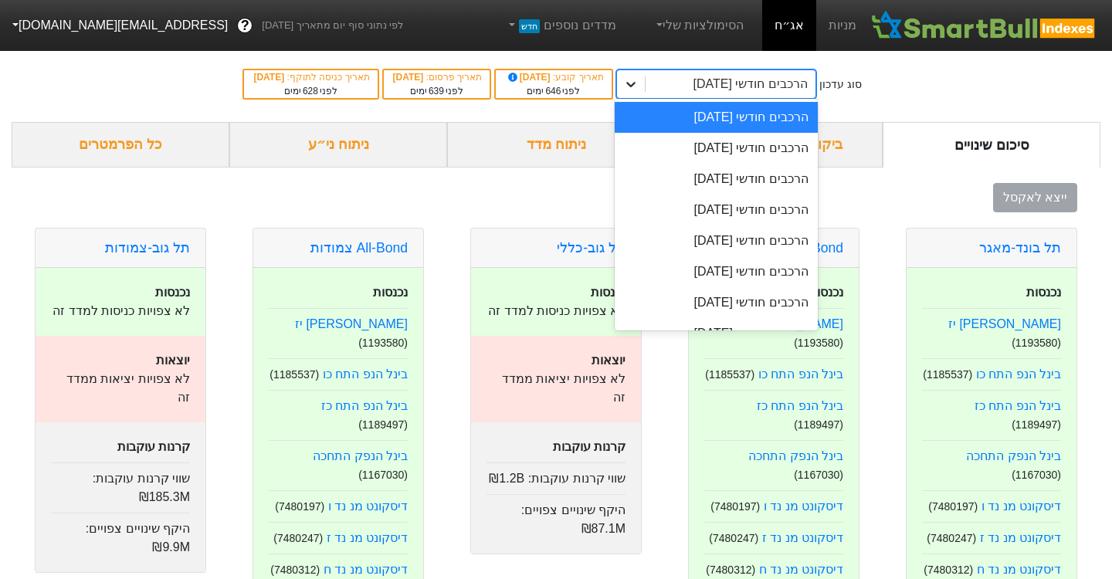
click at [635, 84] on icon at bounding box center [630, 84] width 9 height 5
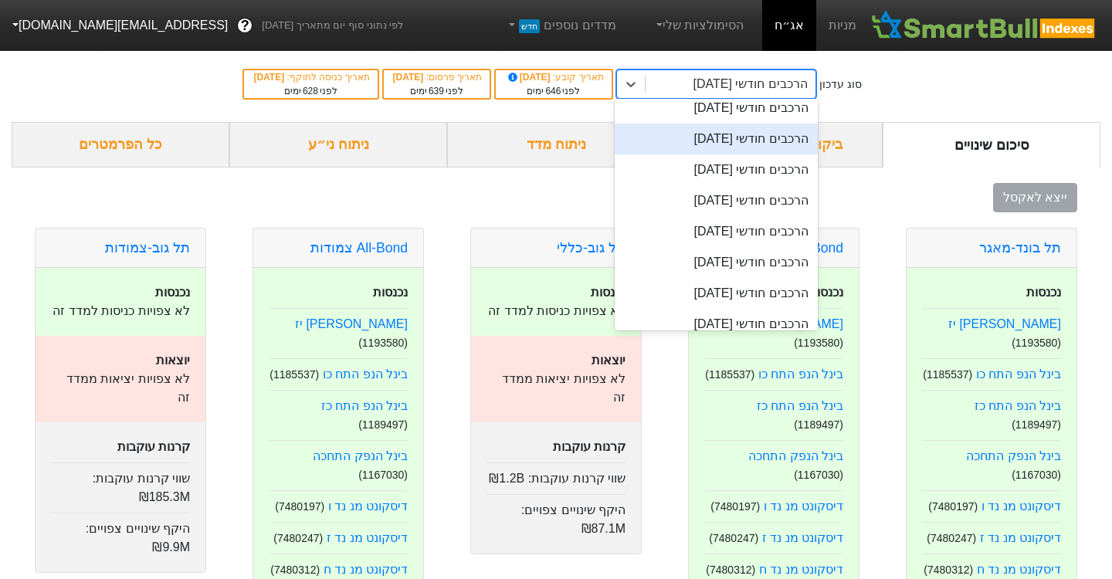
scroll to position [105, 0]
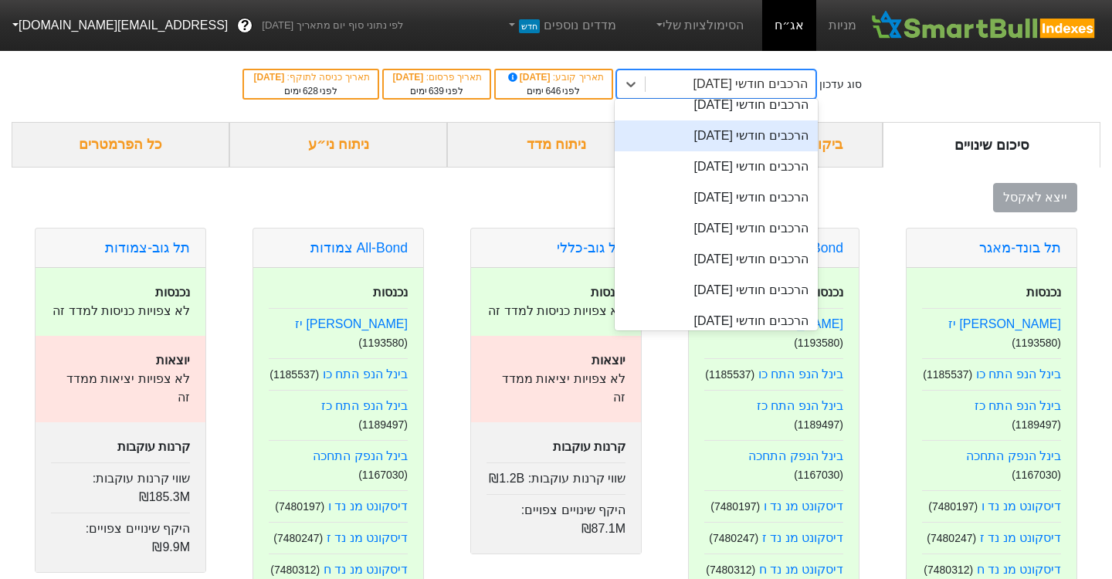
click at [720, 238] on div "הרכבים חודשי [DATE]" at bounding box center [716, 228] width 203 height 31
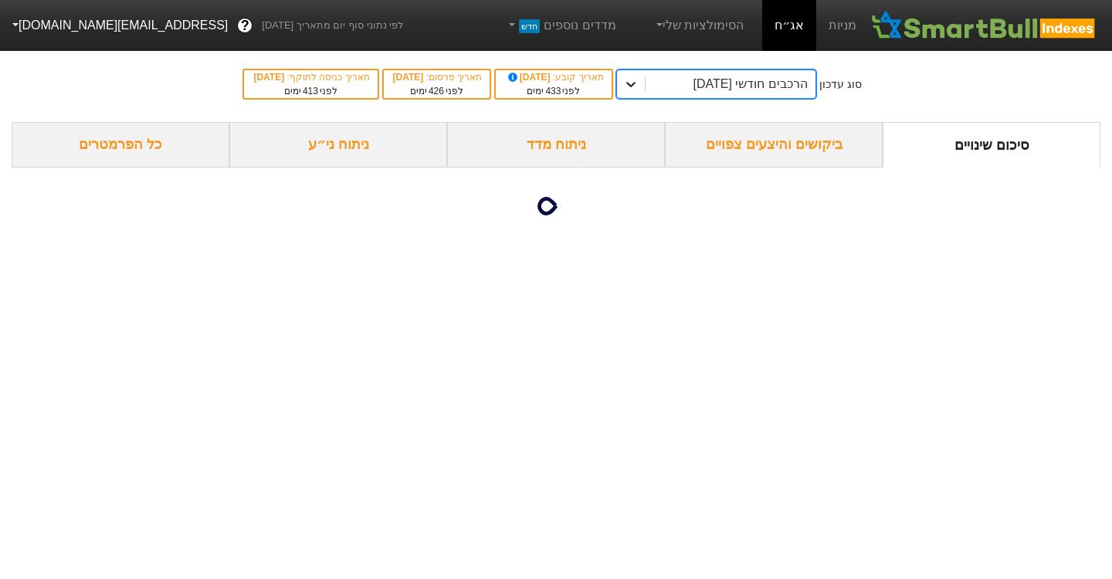
click at [638, 86] on icon at bounding box center [630, 83] width 15 height 15
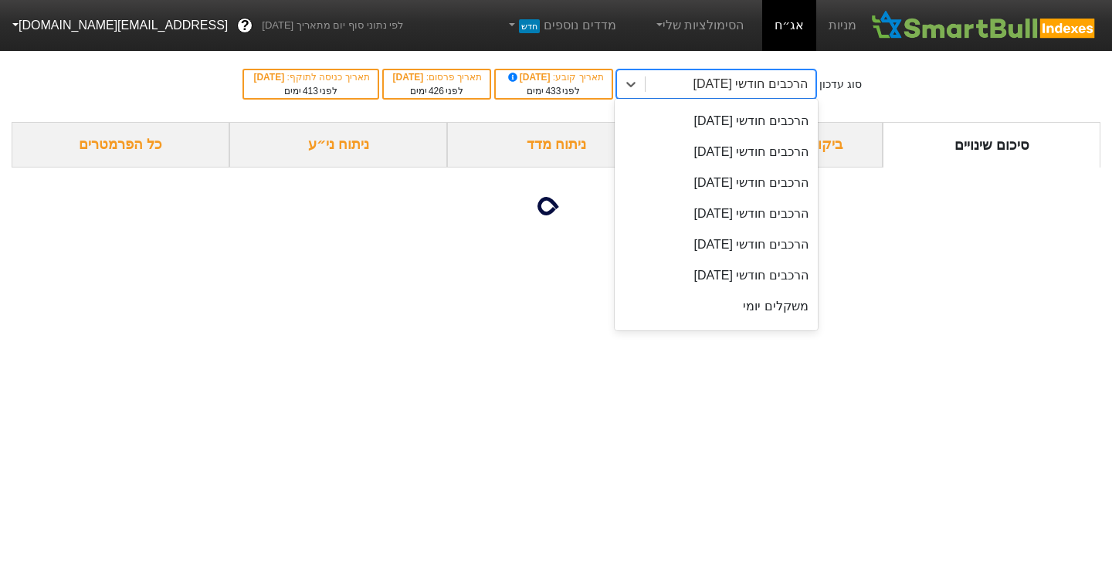
scroll to position [646, 0]
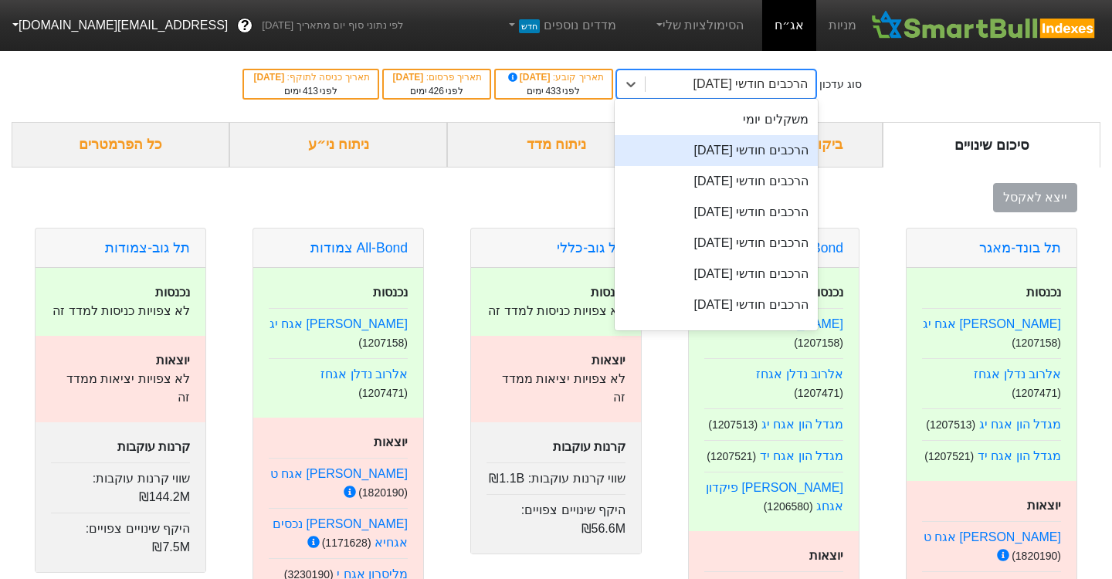
click at [750, 157] on div "הרכבים חודשי [DATE]" at bounding box center [716, 150] width 203 height 31
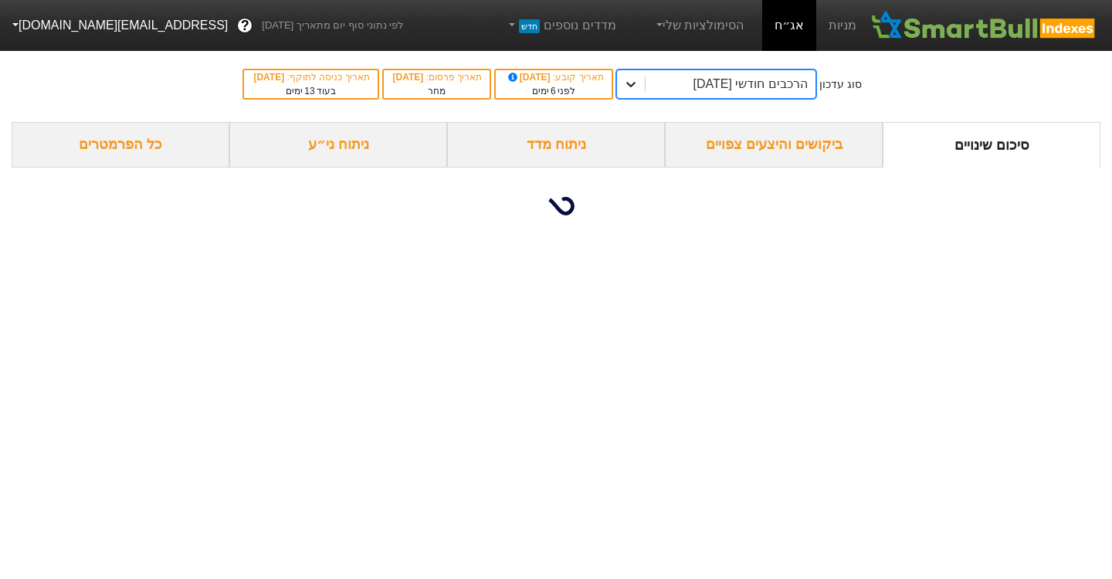
click at [638, 84] on icon at bounding box center [630, 83] width 15 height 15
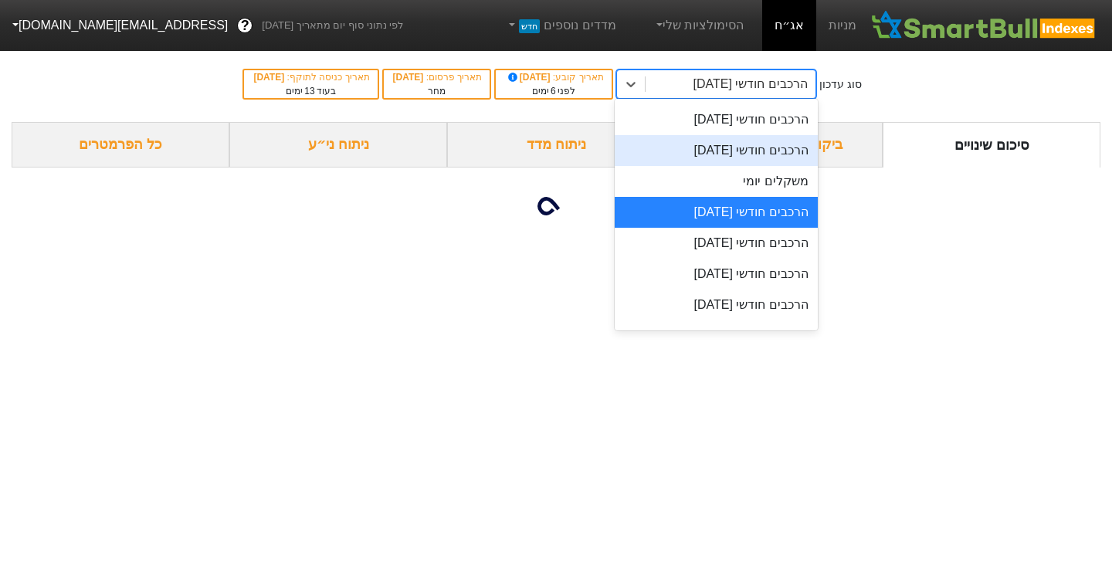
scroll to position [588, 0]
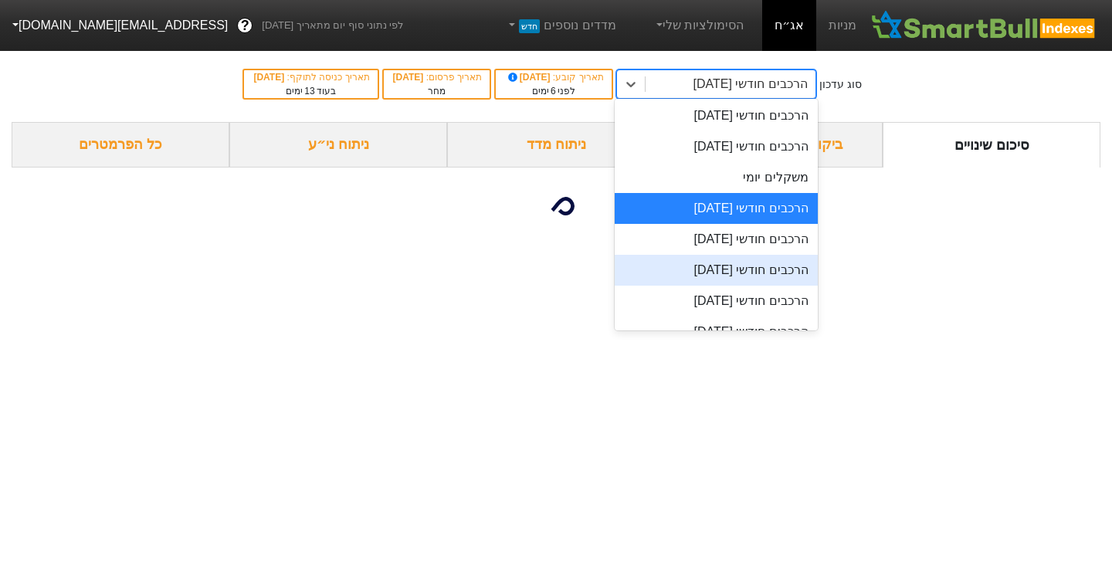
click at [722, 280] on div "הרכבים חודשי [DATE]" at bounding box center [716, 270] width 203 height 31
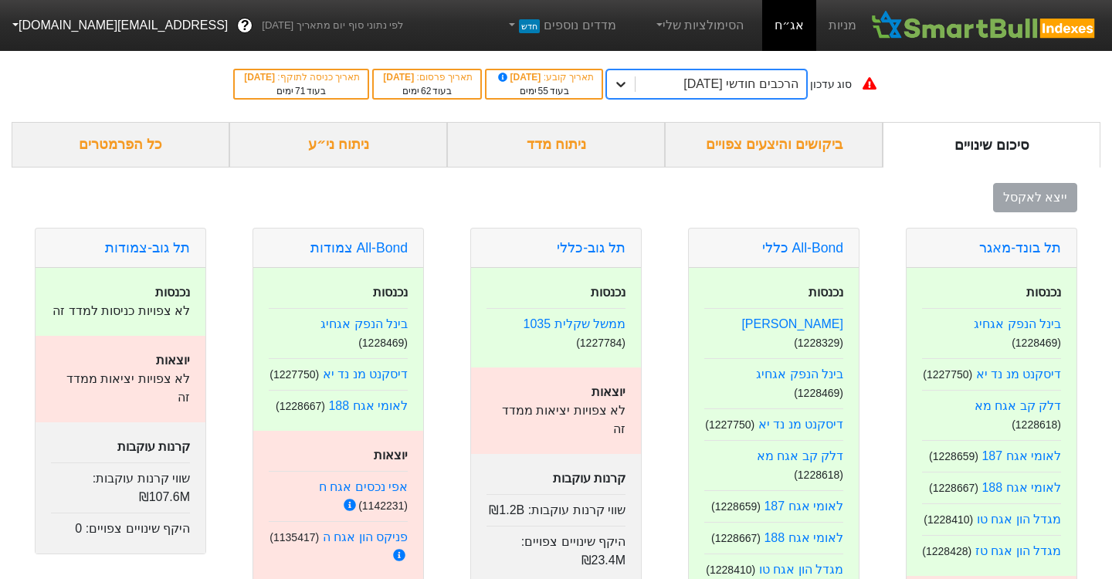
click at [628, 86] on icon at bounding box center [620, 83] width 15 height 15
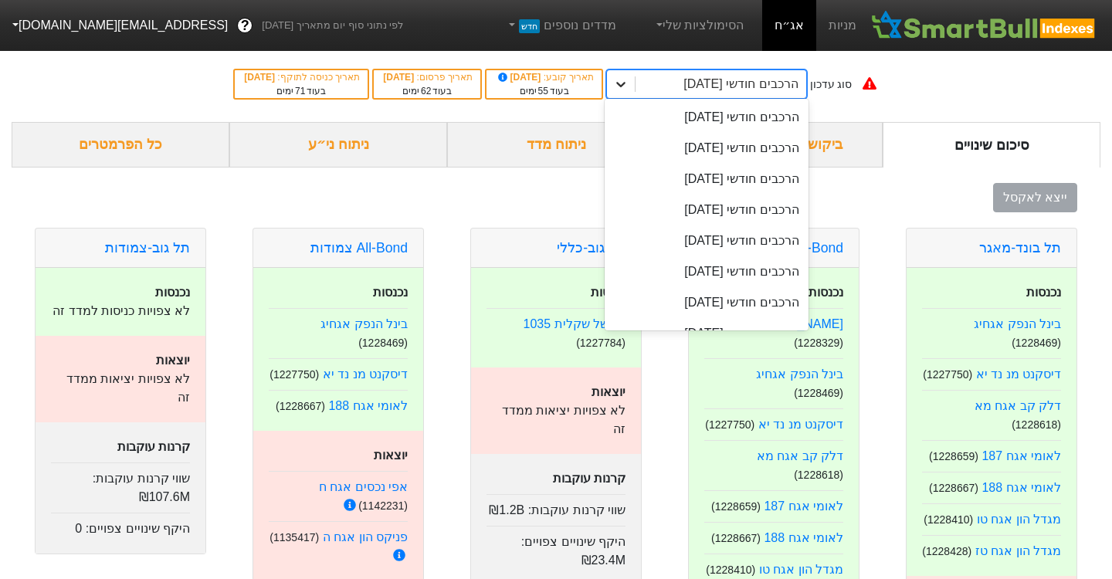
scroll to position [554, 0]
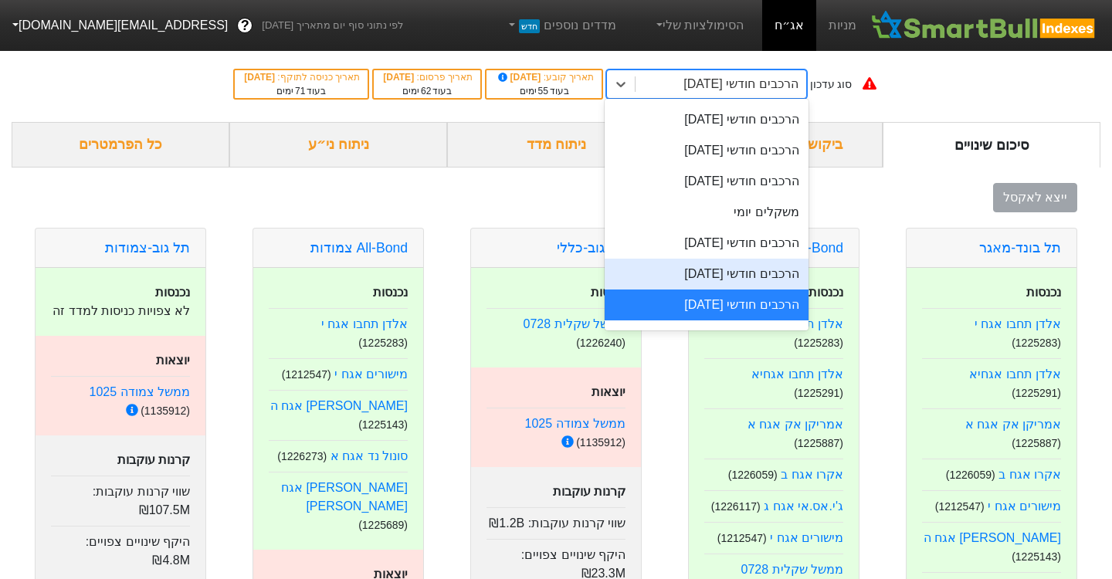
click at [706, 273] on div "הרכבים חודשי [DATE]" at bounding box center [706, 274] width 203 height 31
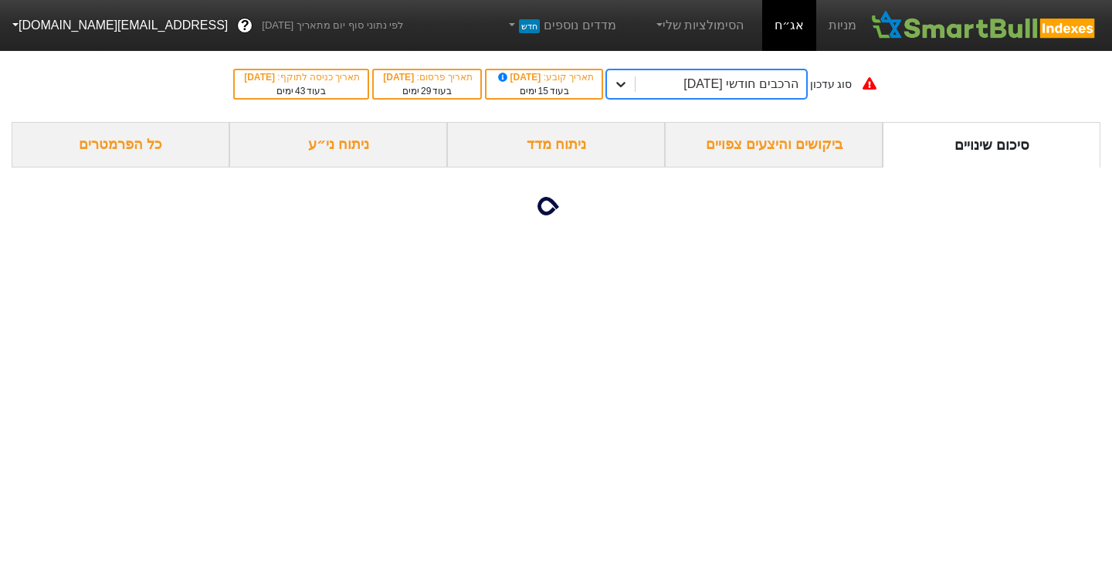
click at [628, 90] on icon at bounding box center [620, 83] width 15 height 15
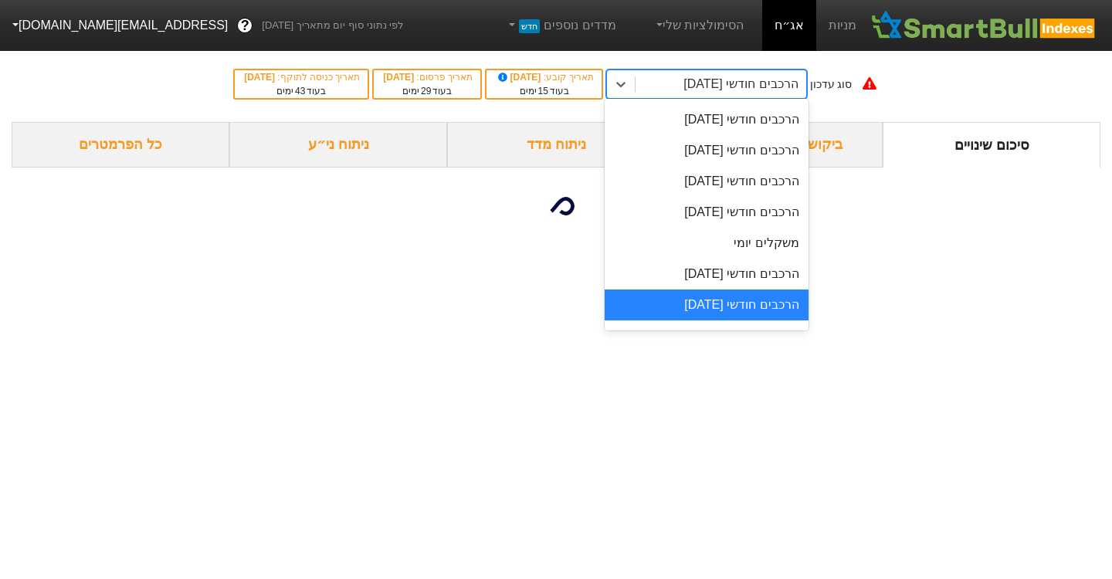
scroll to position [594, 0]
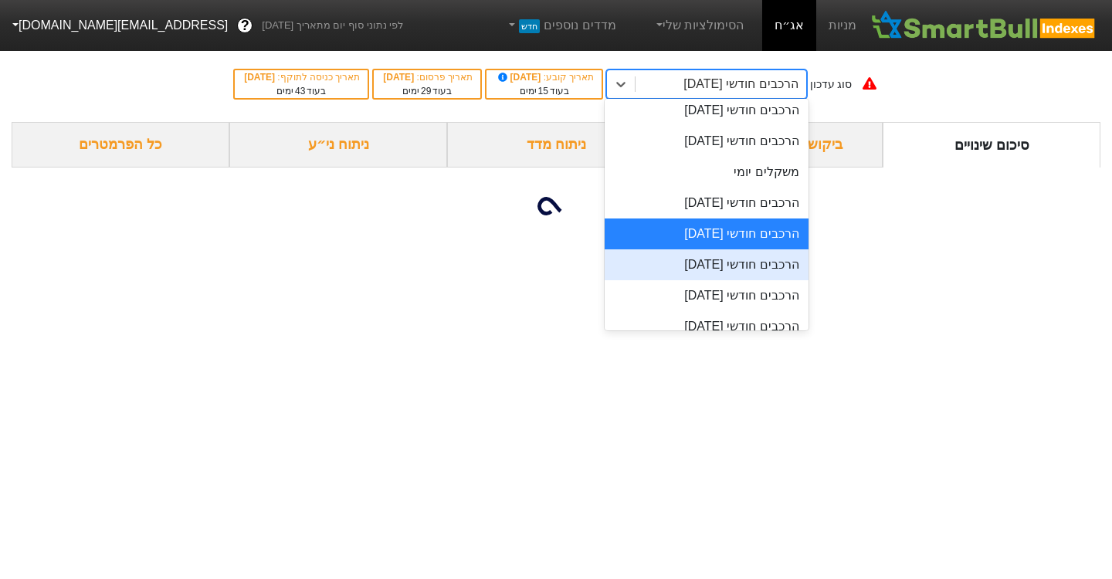
click at [702, 271] on div "הרכבים חודשי [DATE]" at bounding box center [706, 264] width 203 height 31
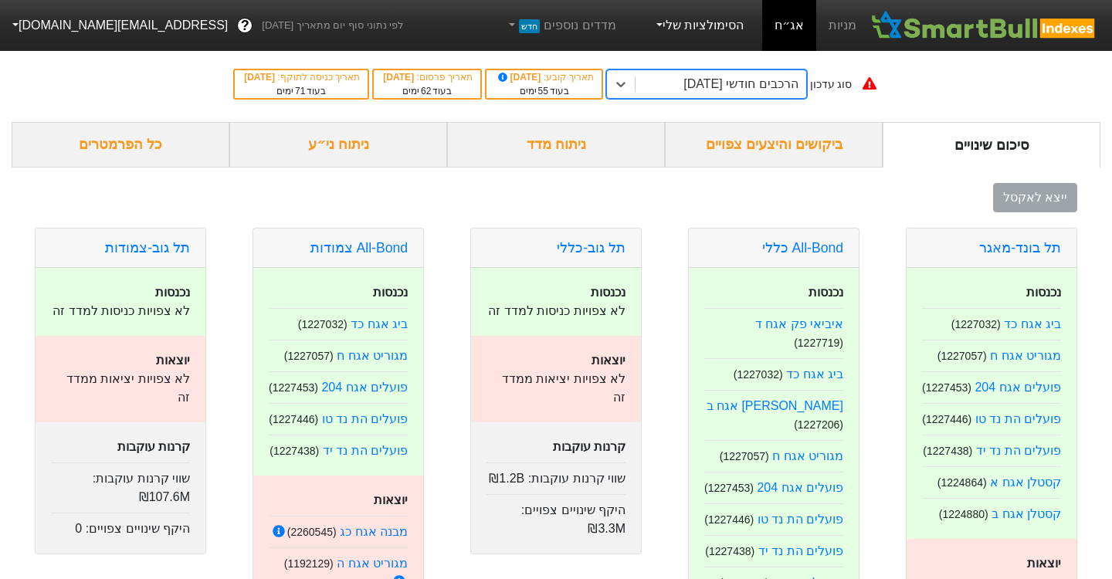
click at [750, 26] on link "הסימולציות שלי" at bounding box center [698, 25] width 103 height 31
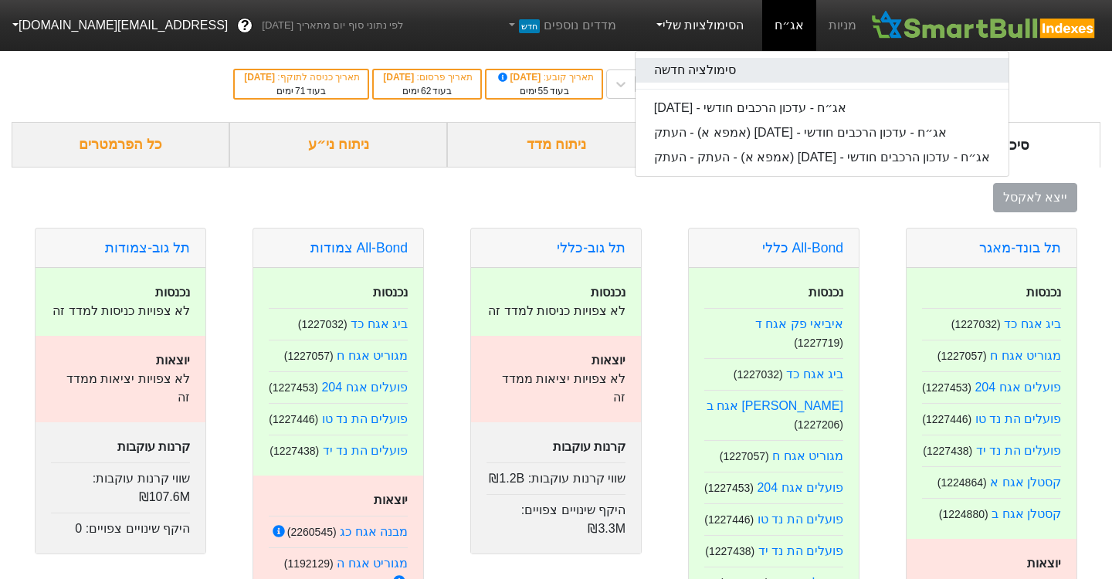
click at [738, 76] on link "סימולציה חדשה" at bounding box center [822, 70] width 374 height 25
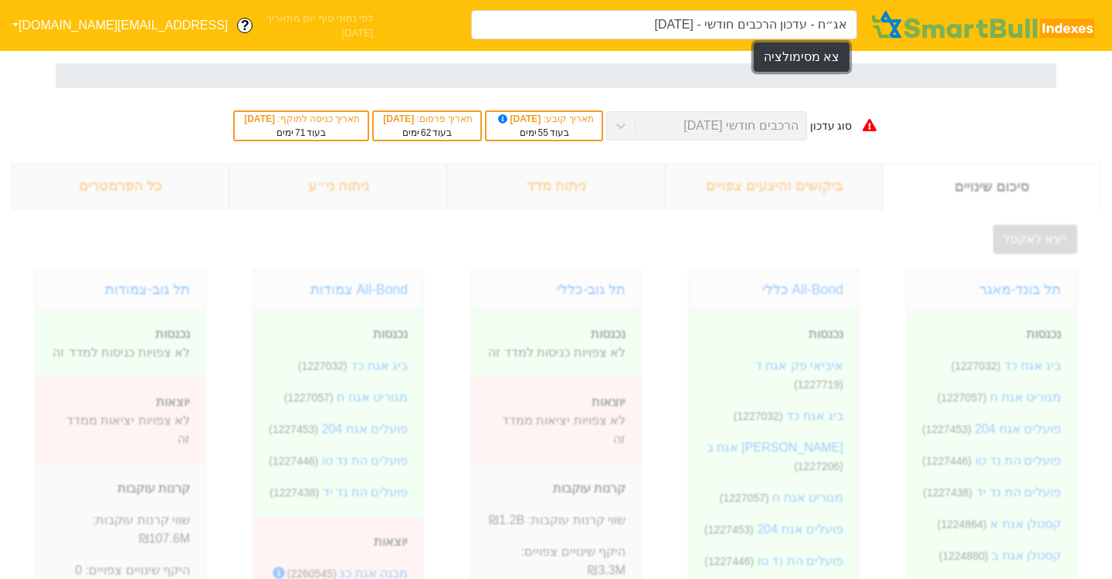
click at [825, 42] on button "צא מסימולציה" at bounding box center [802, 56] width 96 height 29
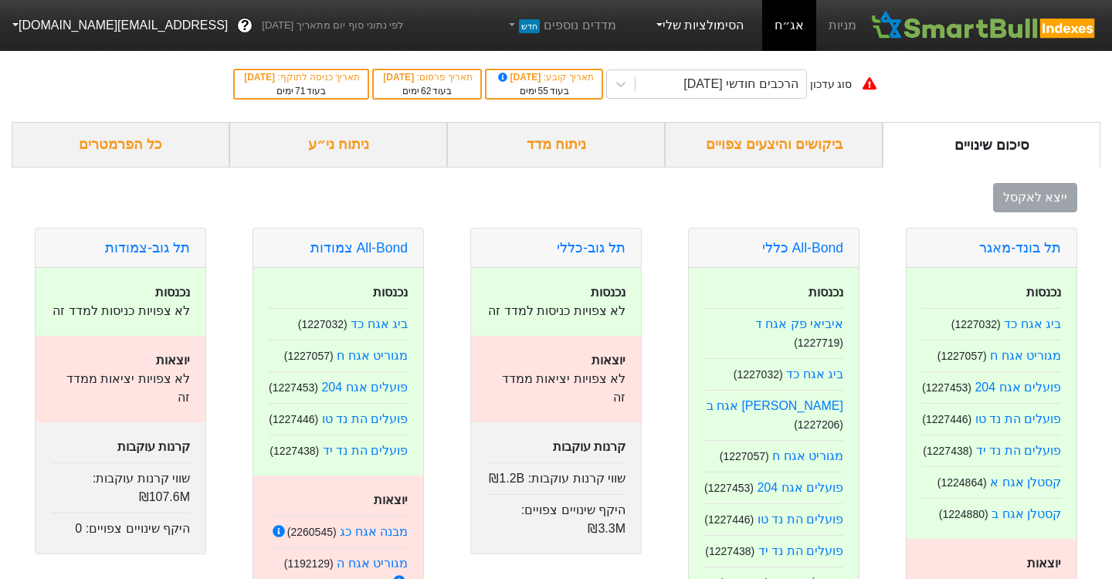
click at [735, 19] on link "הסימולציות שלי" at bounding box center [698, 25] width 103 height 31
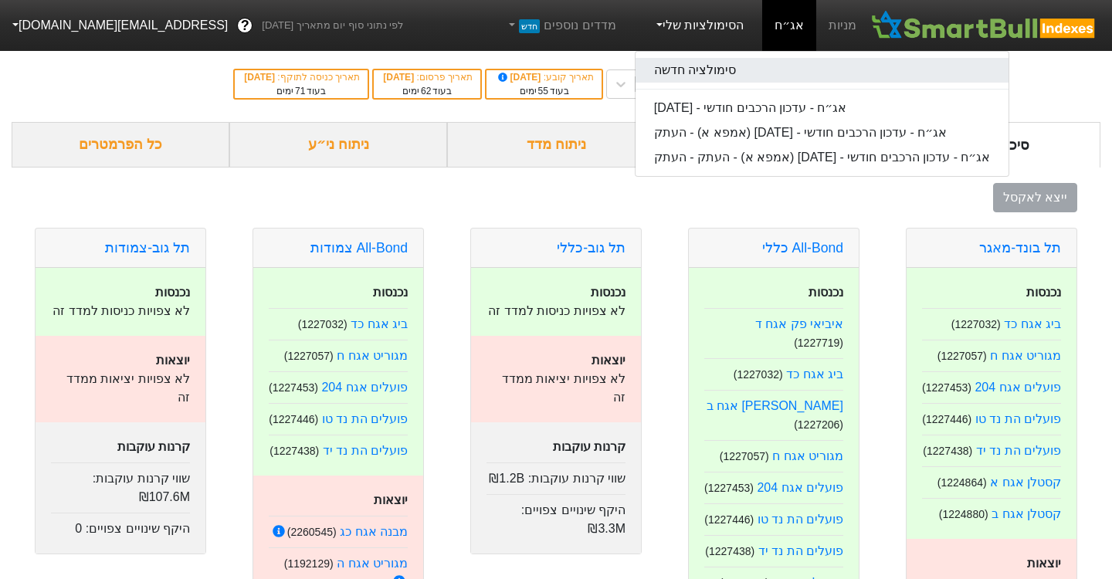
click at [730, 69] on link "סימולציה חדשה" at bounding box center [822, 70] width 374 height 25
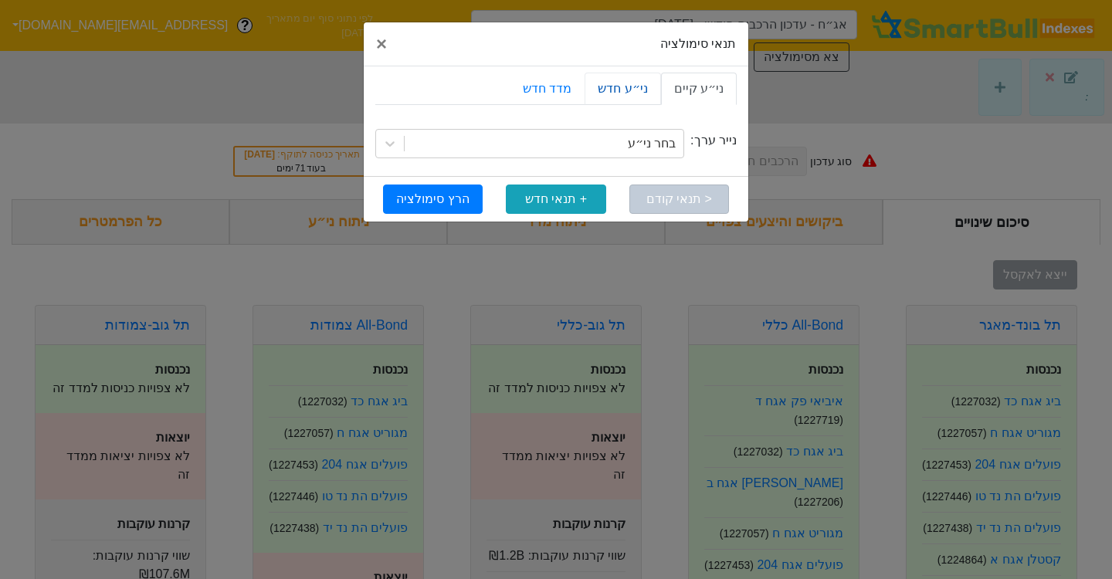
click at [620, 85] on link "ני״ע חדש" at bounding box center [622, 89] width 76 height 32
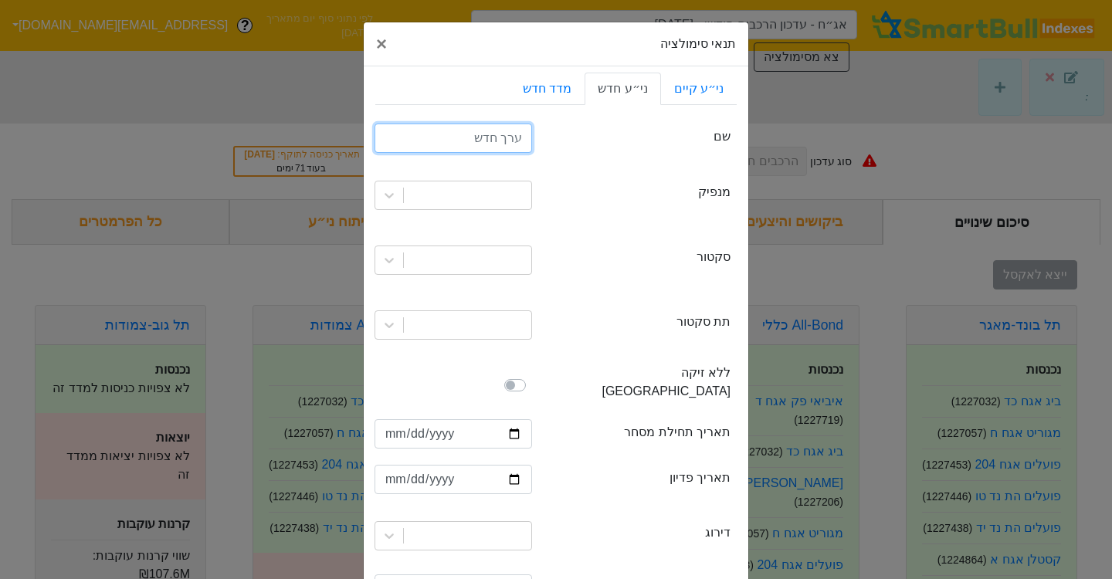
click at [516, 144] on input "text" at bounding box center [452, 138] width 157 height 29
type input "איי די איי אגח ז"
click at [505, 194] on div at bounding box center [467, 195] width 127 height 28
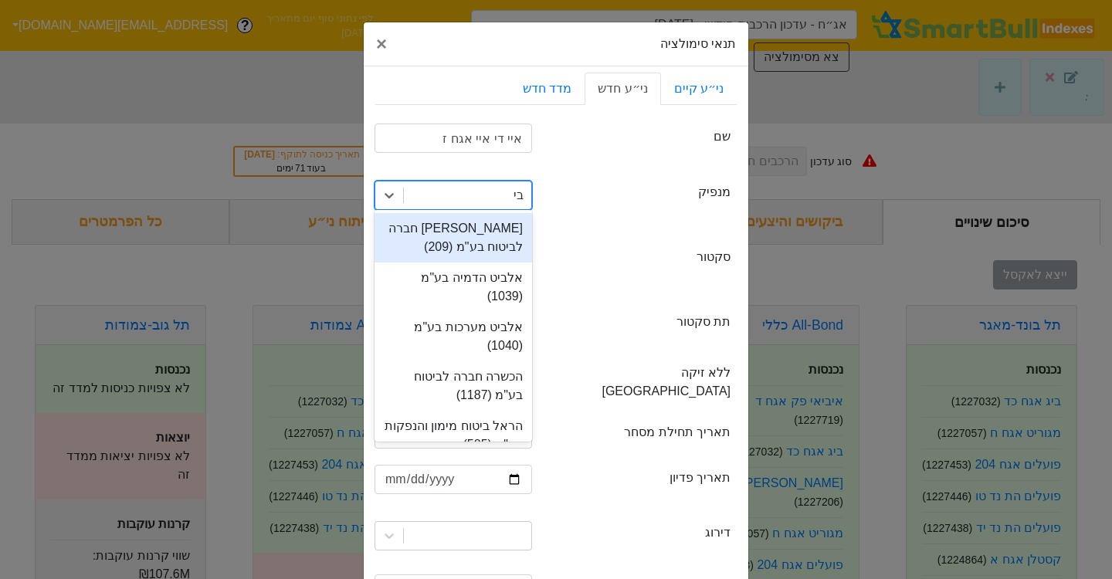
type input "ב"
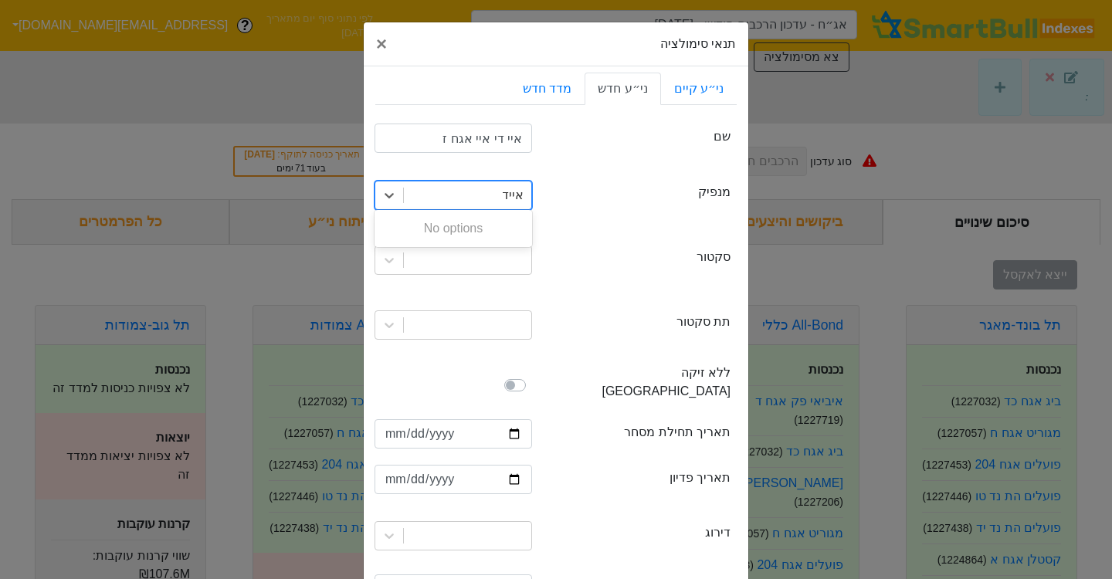
type input "איי"
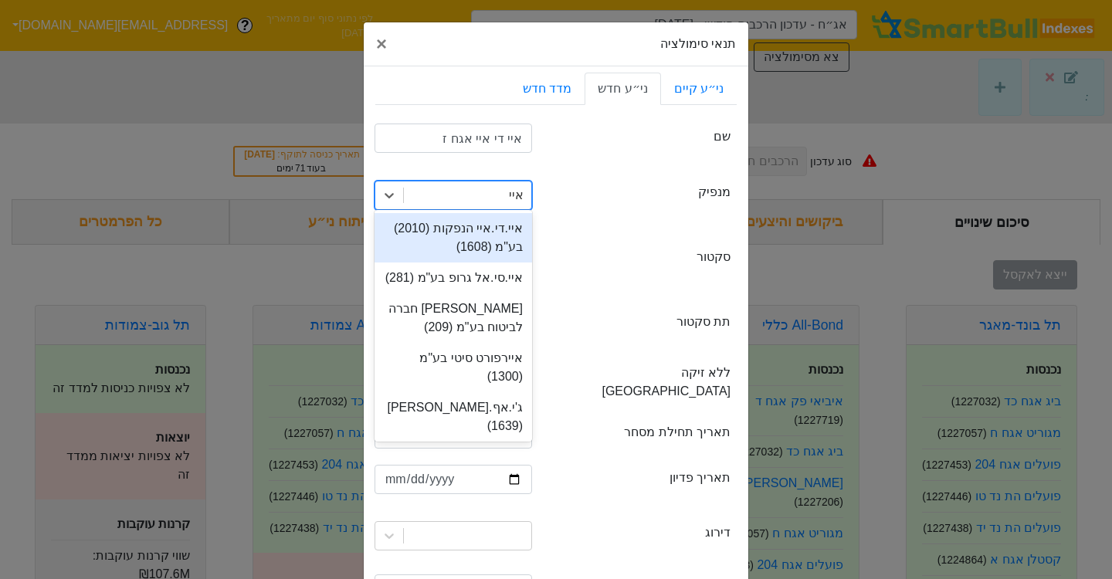
click at [496, 237] on div "איי.די.איי הנפקות (2010) בע"מ (1608)" at bounding box center [452, 237] width 157 height 49
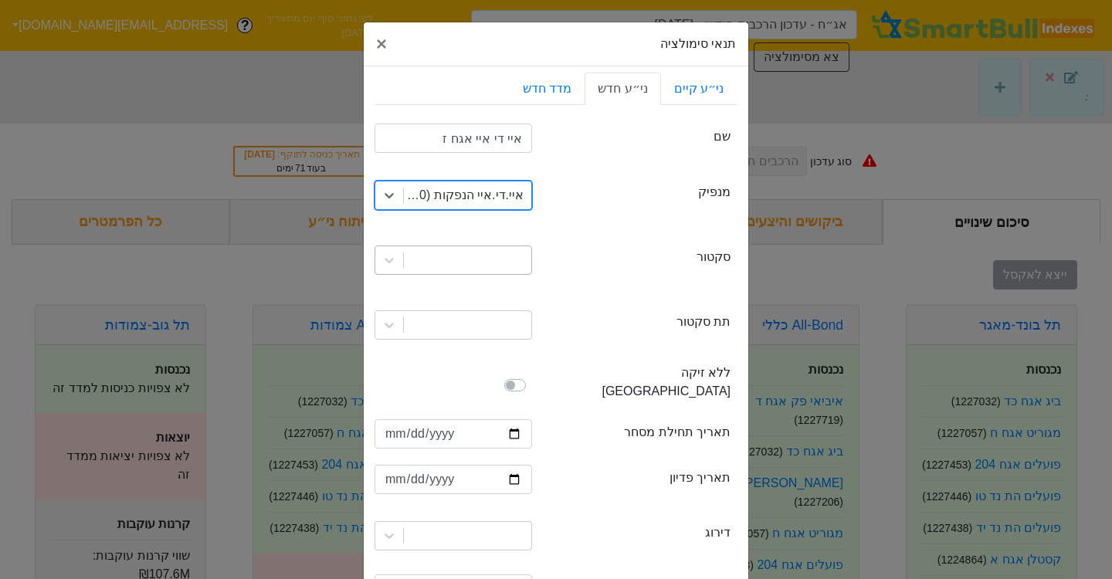
click at [479, 256] on div at bounding box center [467, 260] width 127 height 28
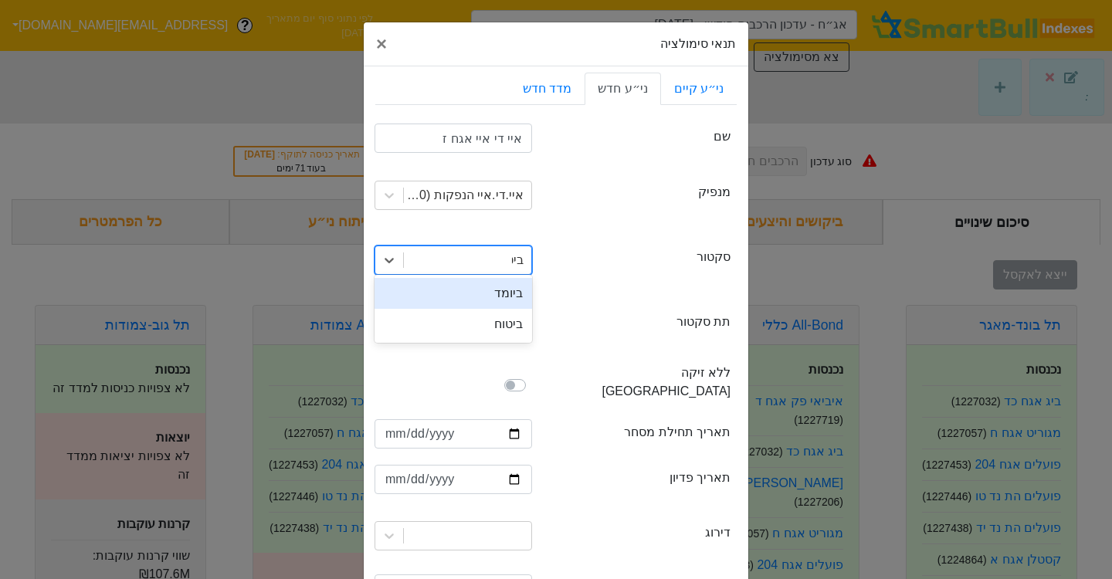
type input "[PERSON_NAME]"
click at [503, 293] on div "ביטוח" at bounding box center [452, 293] width 157 height 31
click at [498, 325] on div at bounding box center [467, 325] width 127 height 28
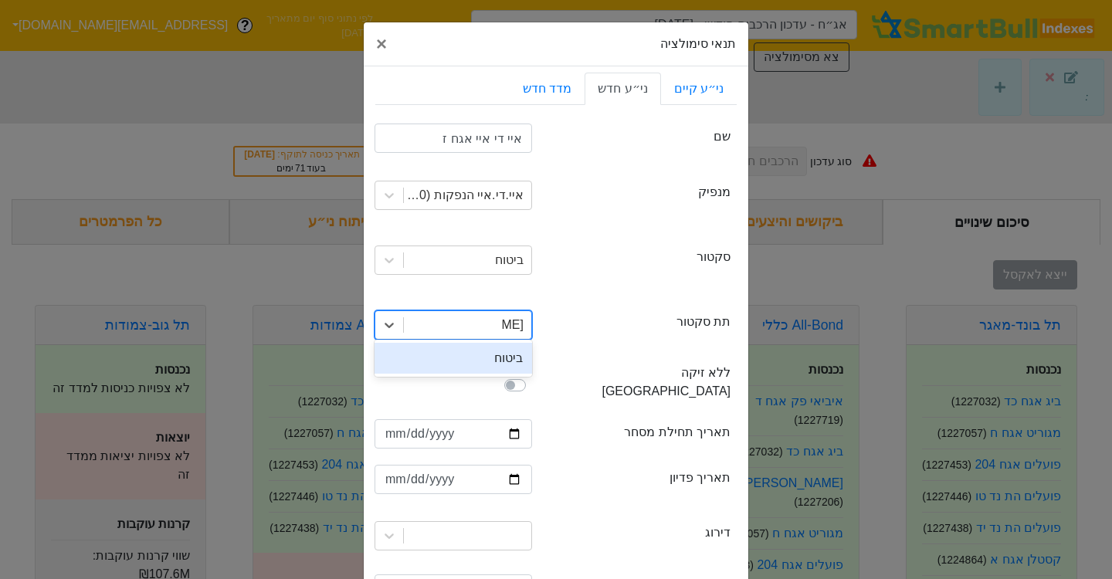
type input "ביטוח"
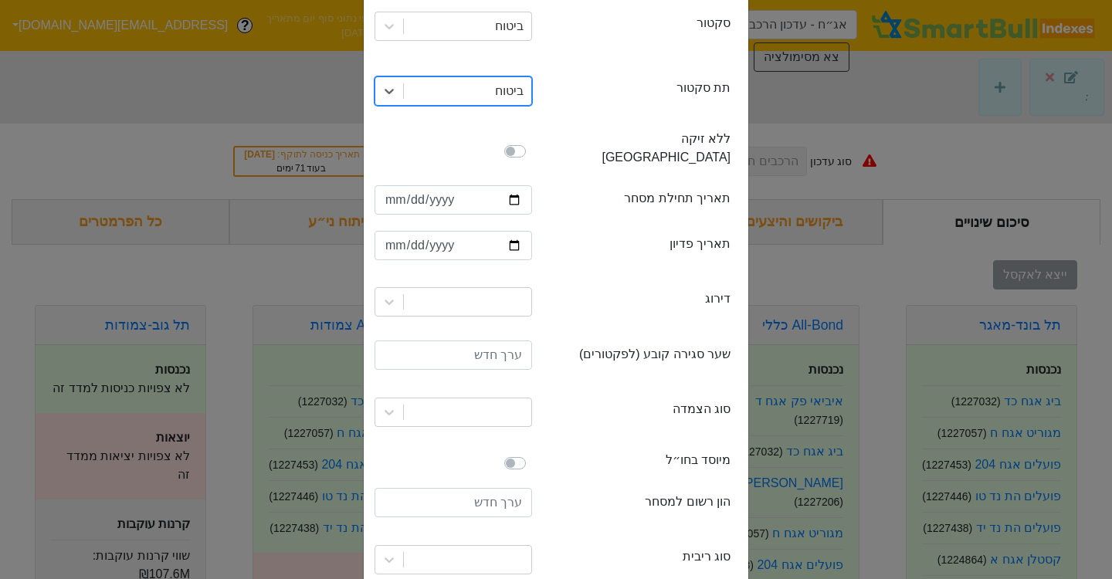
scroll to position [286, 0]
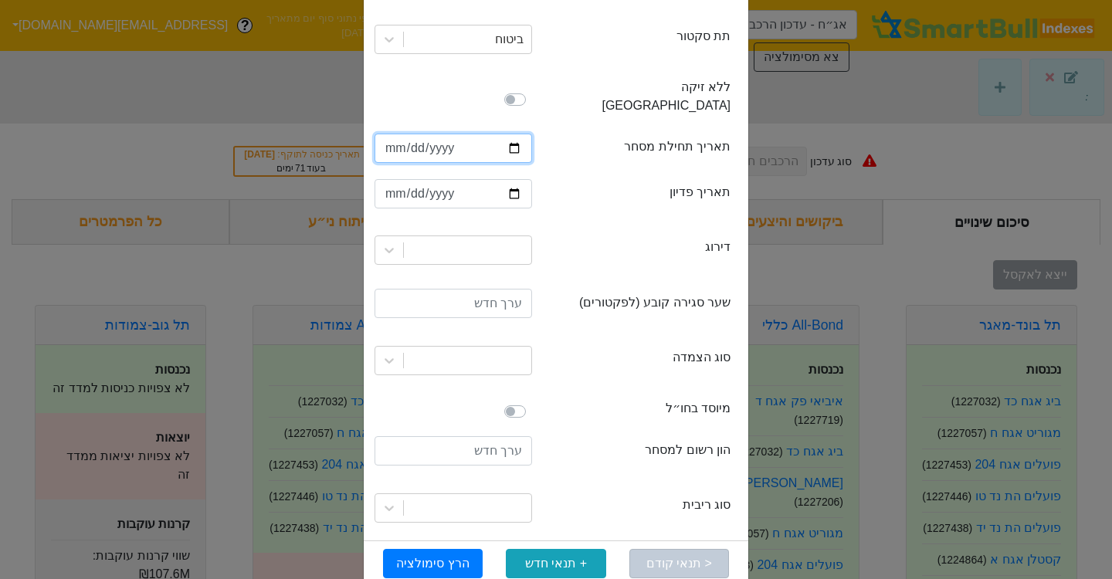
click at [391, 134] on input "date" at bounding box center [452, 148] width 157 height 29
type input "[DATE]"
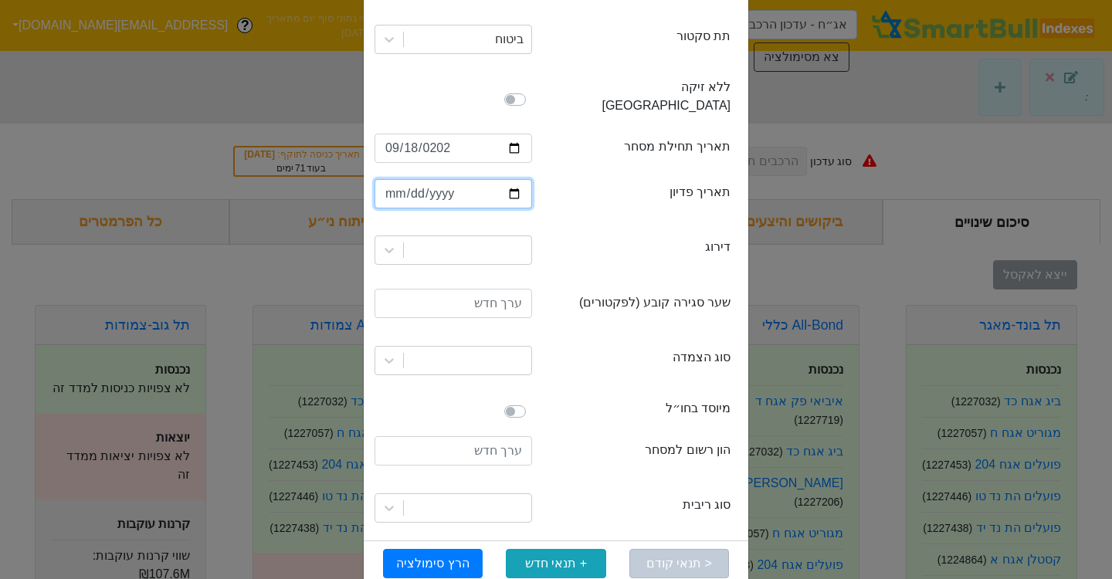
click at [418, 181] on input "date" at bounding box center [452, 193] width 157 height 29
click at [396, 179] on input "date" at bounding box center [452, 193] width 157 height 29
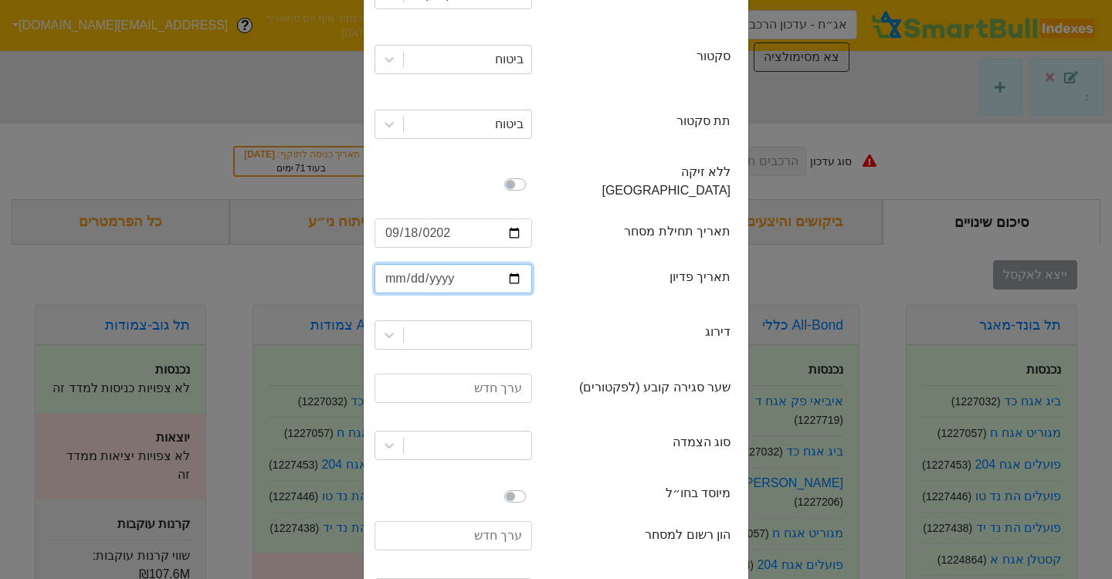
scroll to position [191, 0]
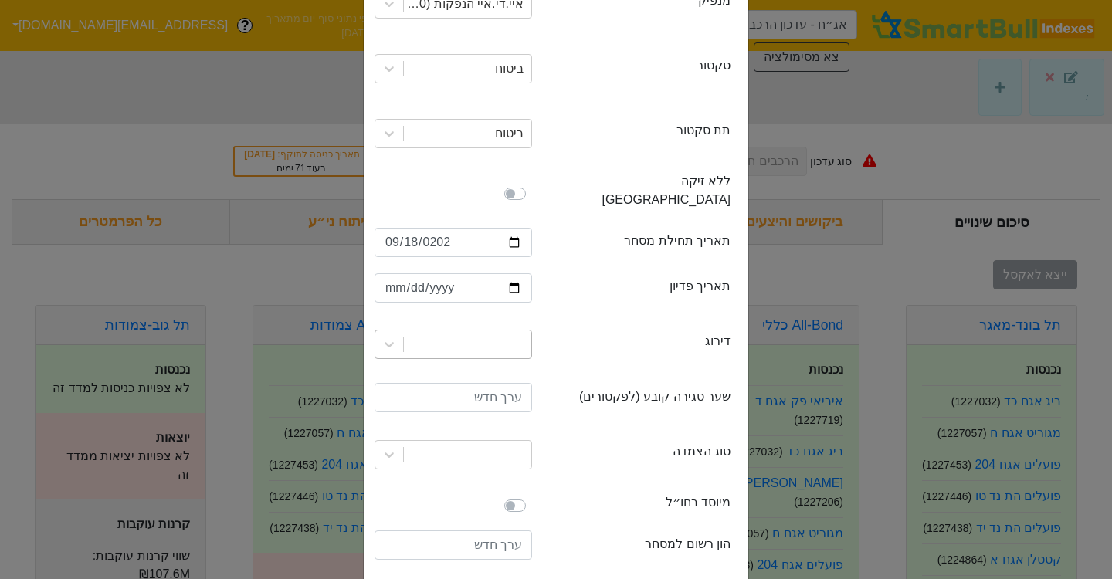
click at [493, 330] on div at bounding box center [467, 344] width 127 height 28
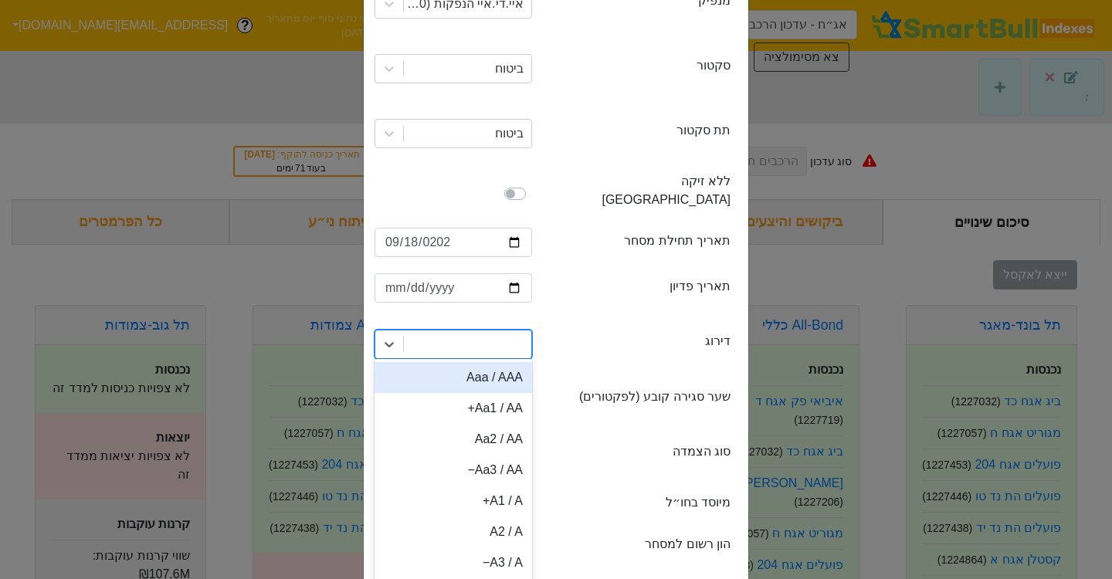
type input "ש"
type input "a2"
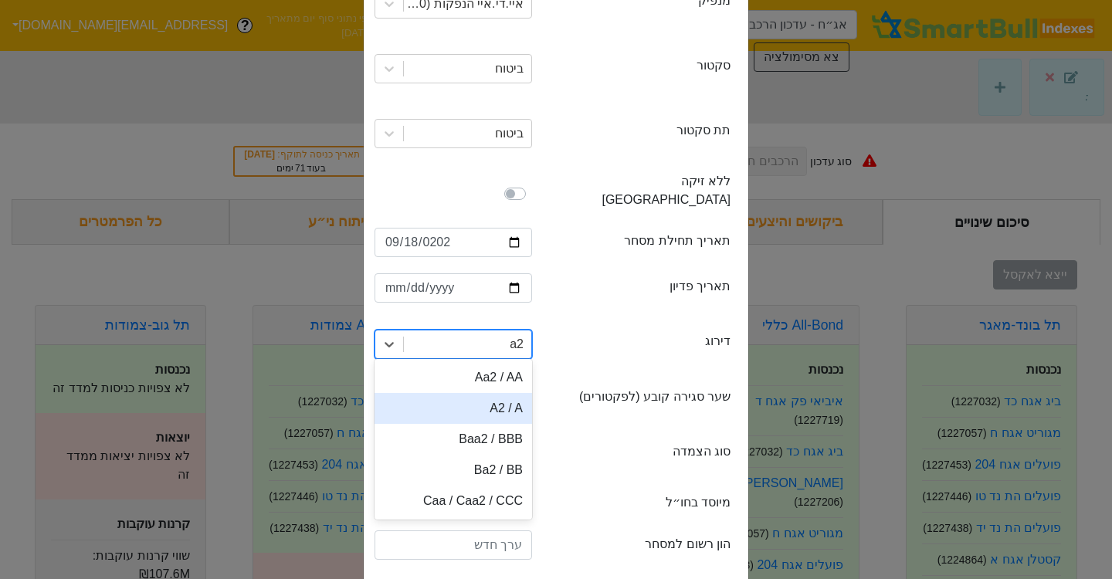
click at [497, 393] on div "A2 / A" at bounding box center [452, 408] width 157 height 31
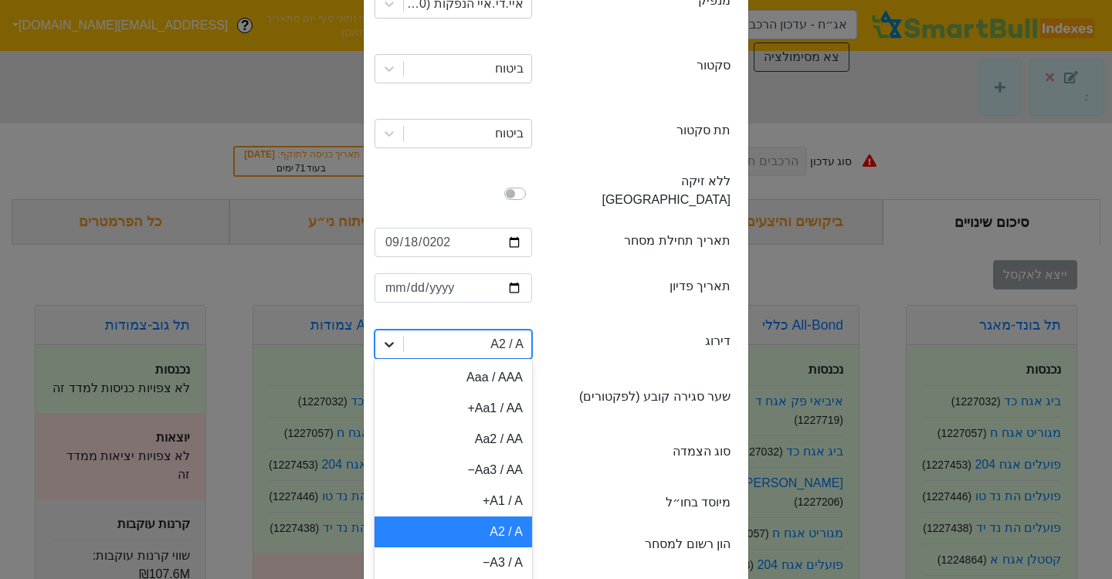
click at [399, 330] on div at bounding box center [389, 344] width 28 height 28
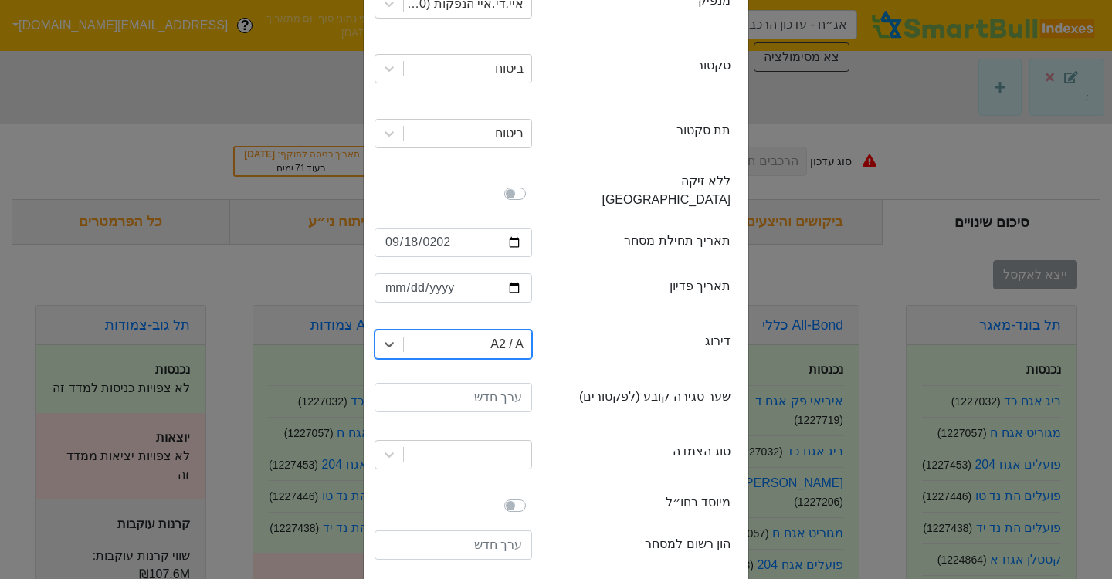
click at [486, 330] on div "A2 / A" at bounding box center [467, 344] width 127 height 28
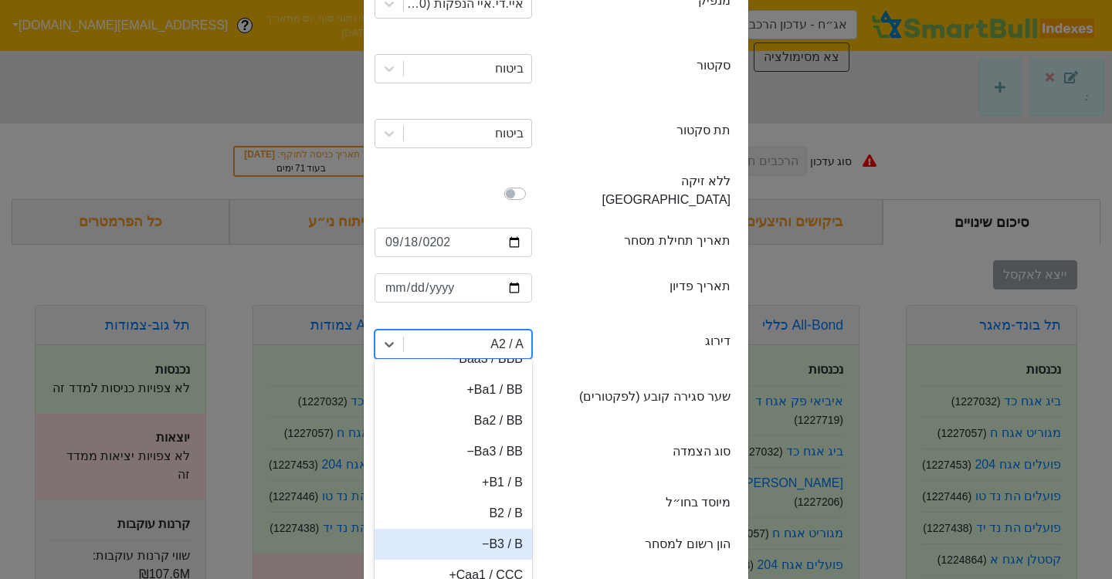
scroll to position [299, 0]
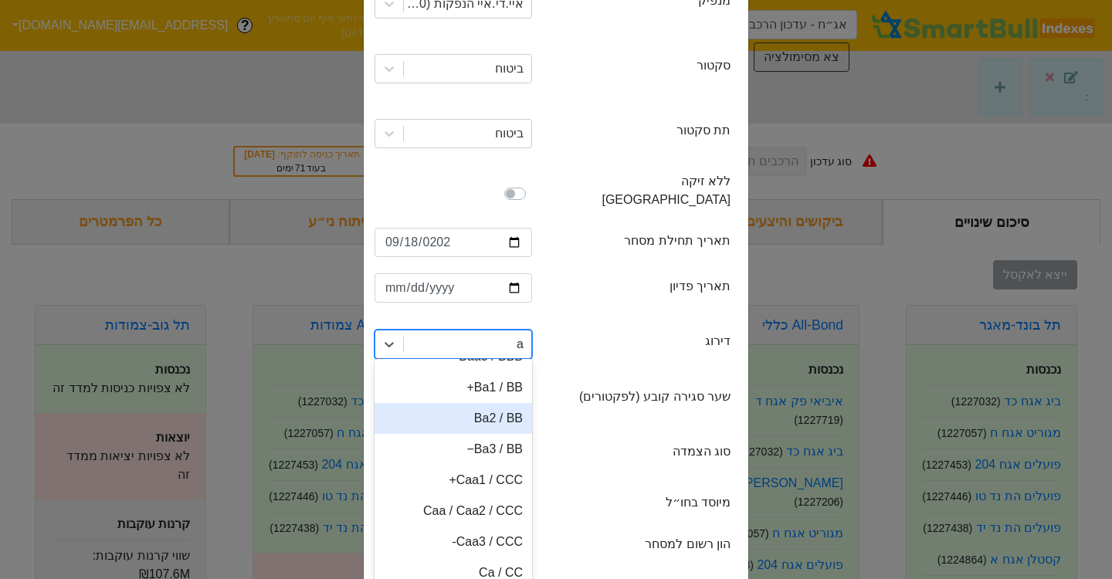
type input "a2"
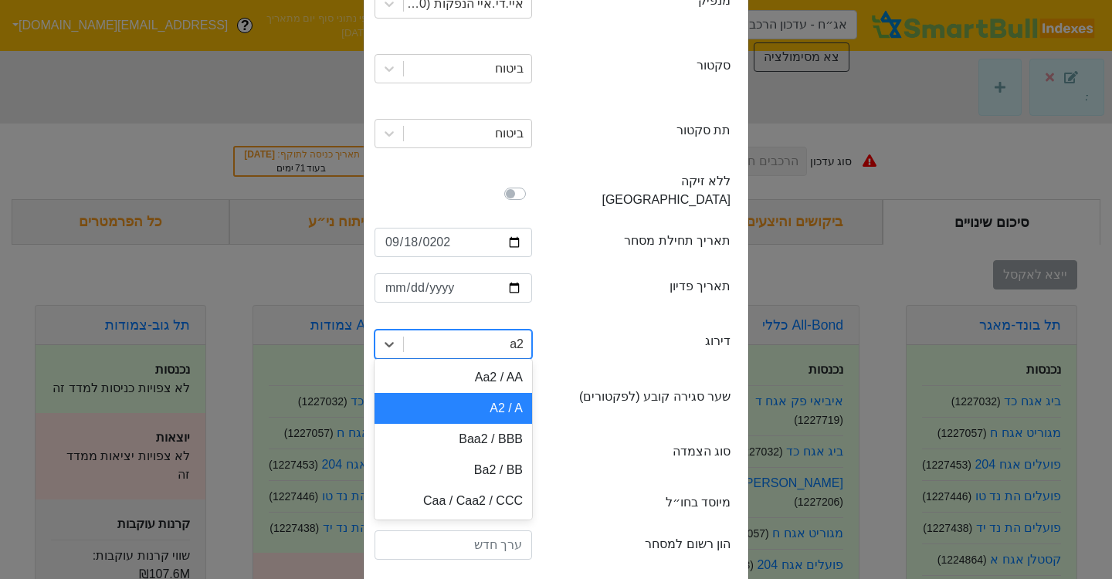
click at [512, 393] on div "A2 / A" at bounding box center [452, 408] width 157 height 31
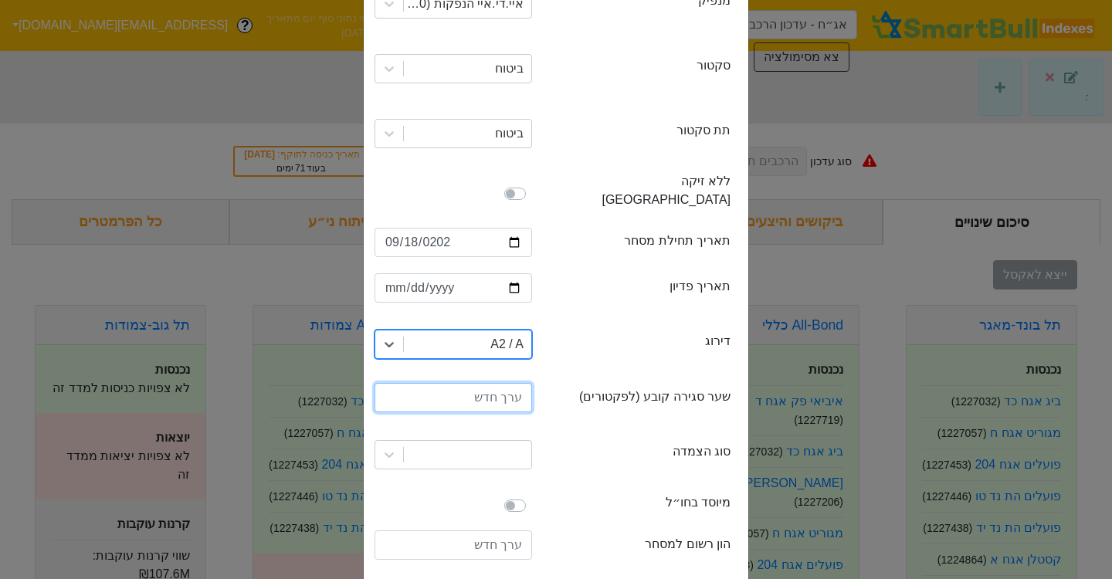
click at [512, 383] on input "number" at bounding box center [452, 397] width 157 height 29
type input "100"
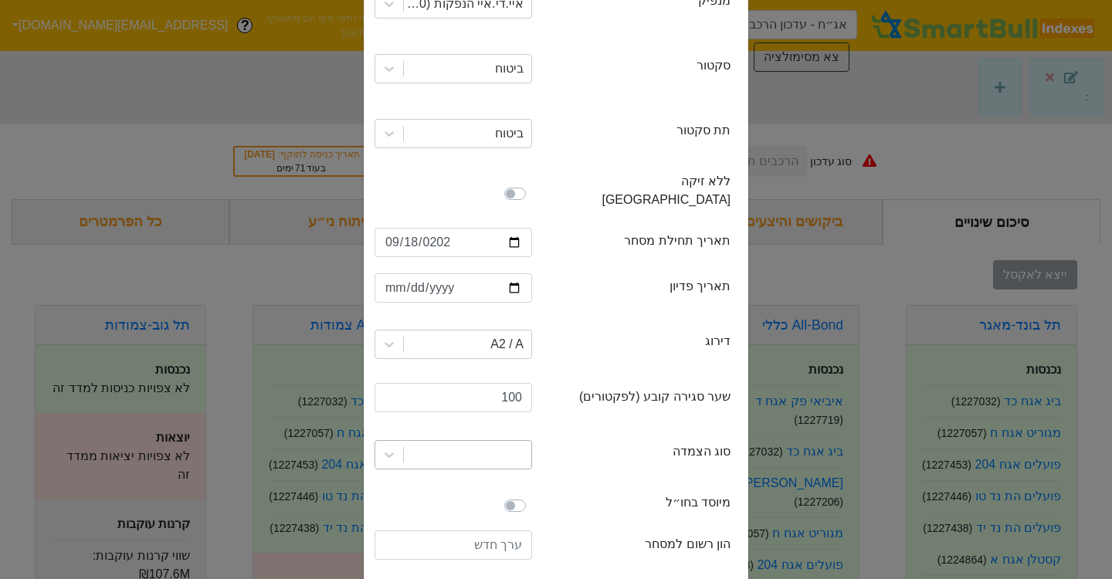
click at [503, 441] on div at bounding box center [467, 455] width 127 height 28
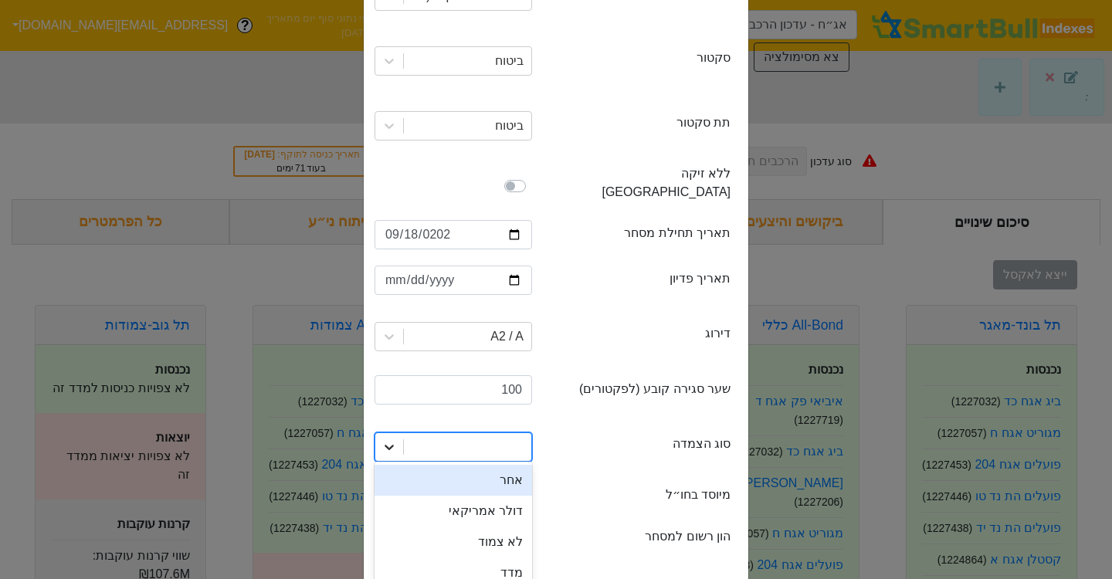
click at [388, 445] on icon at bounding box center [388, 447] width 9 height 5
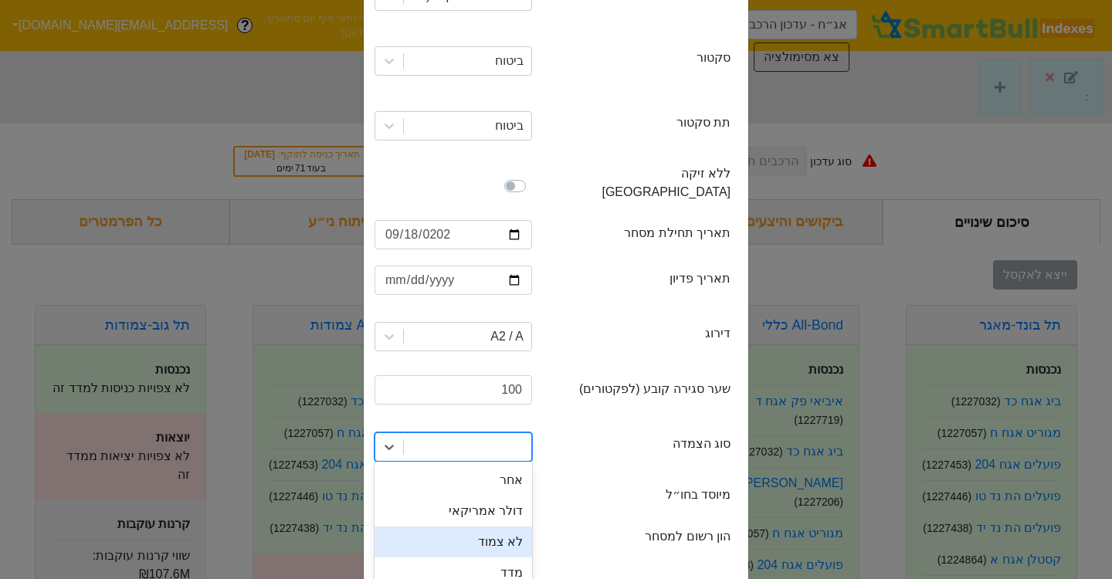
click at [493, 527] on div "לא צמוד" at bounding box center [452, 542] width 157 height 31
click at [510, 523] on input "number" at bounding box center [452, 537] width 157 height 29
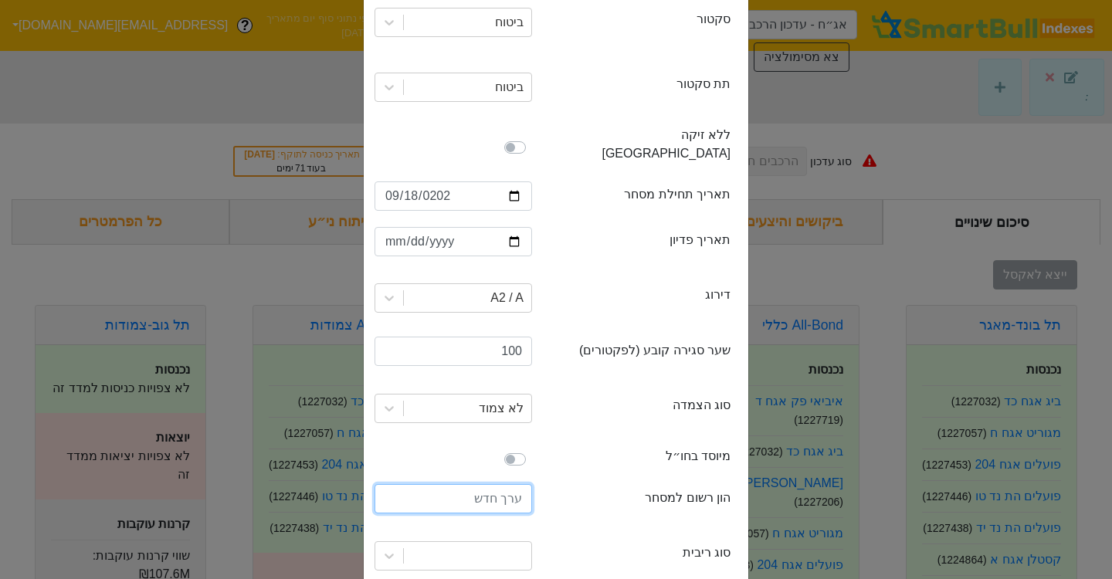
scroll to position [296, 0]
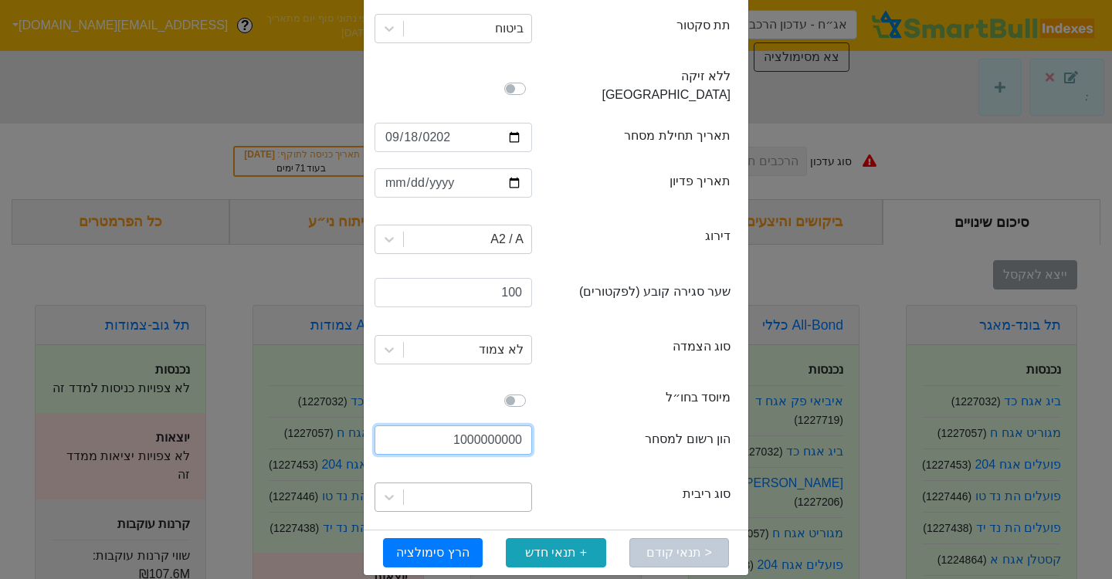
type input "1000000000"
click at [489, 490] on div at bounding box center [467, 497] width 127 height 28
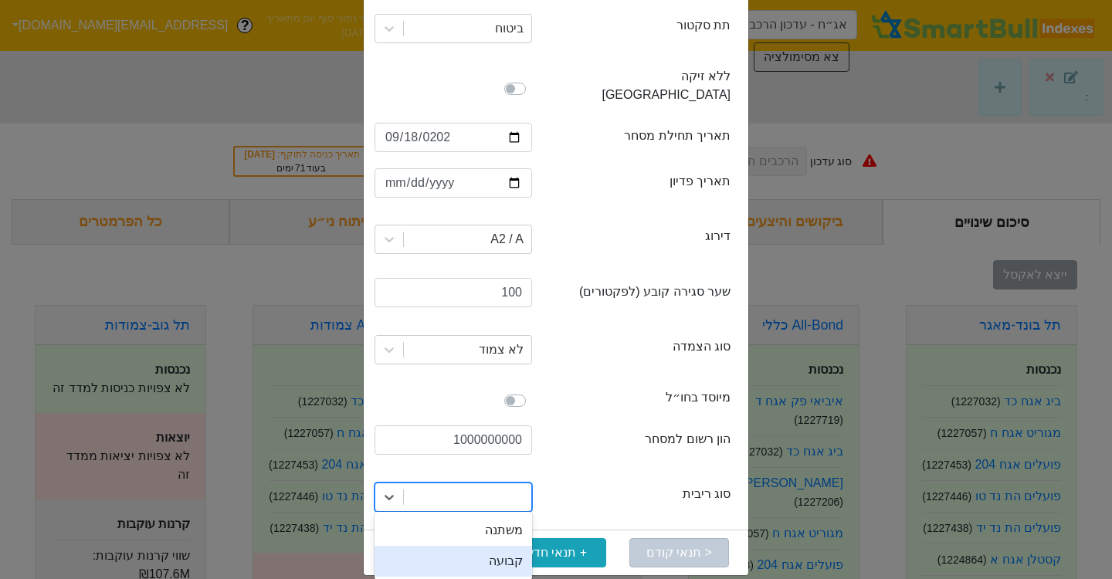
click at [483, 549] on div "קבועה" at bounding box center [452, 561] width 157 height 31
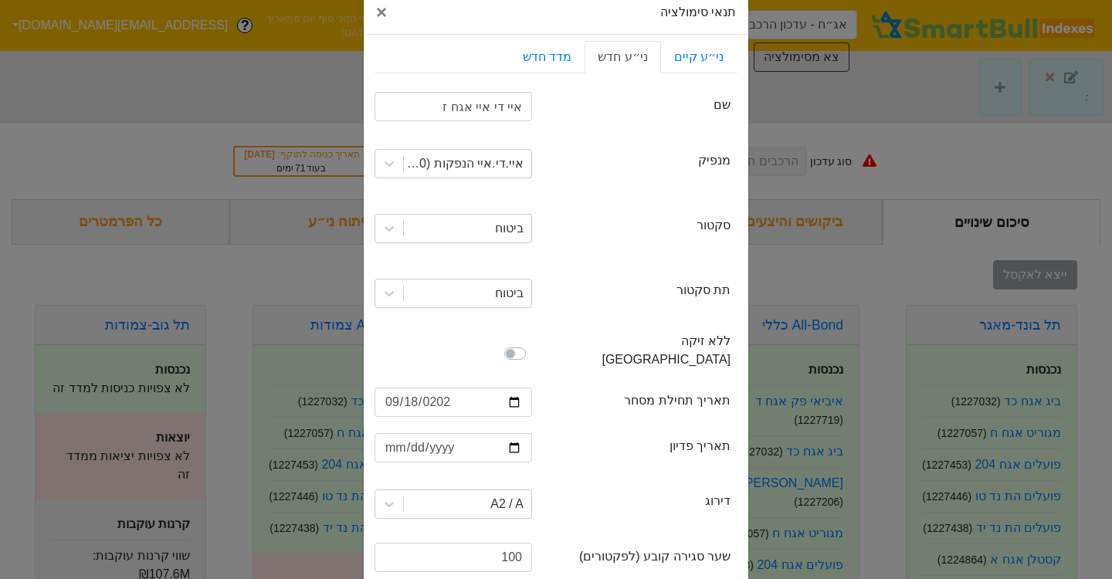
scroll to position [26, 0]
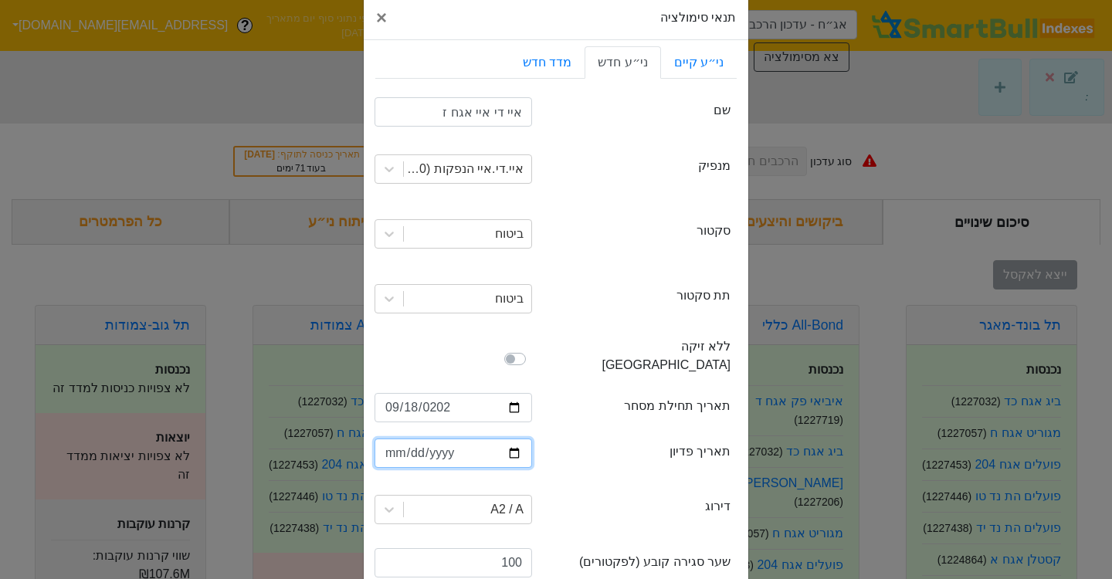
click at [383, 439] on input "date" at bounding box center [452, 453] width 157 height 29
type input "[DATE]"
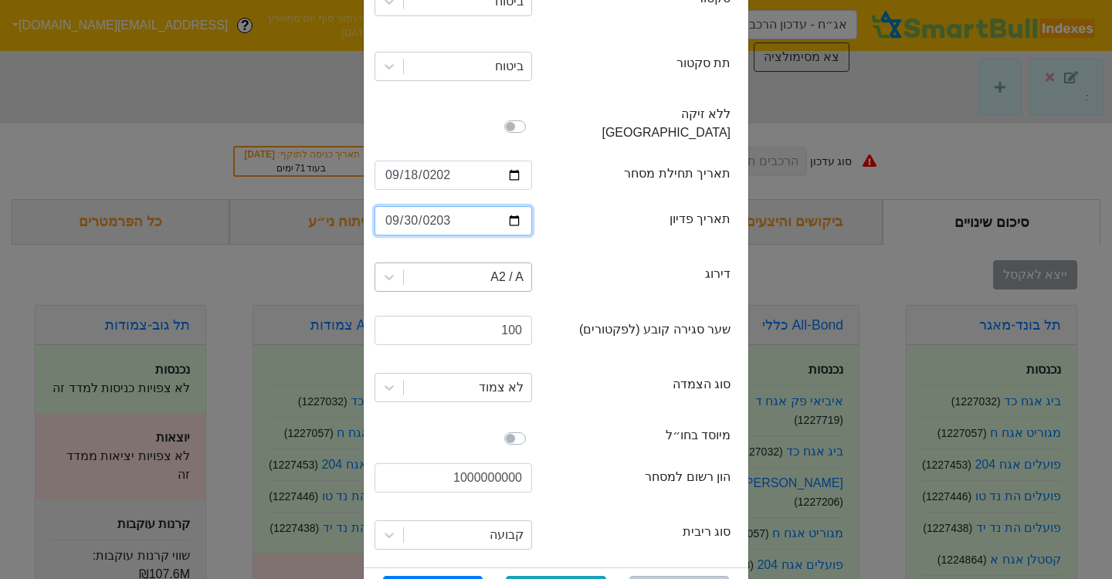
scroll to position [296, 0]
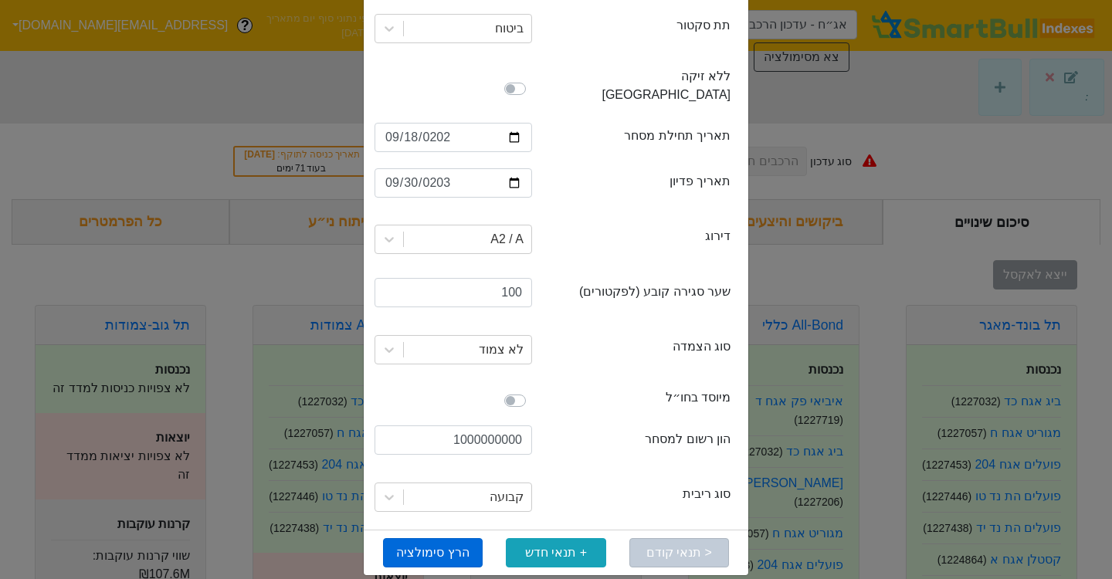
click at [439, 538] on button "הרץ סימולציה" at bounding box center [433, 552] width 100 height 29
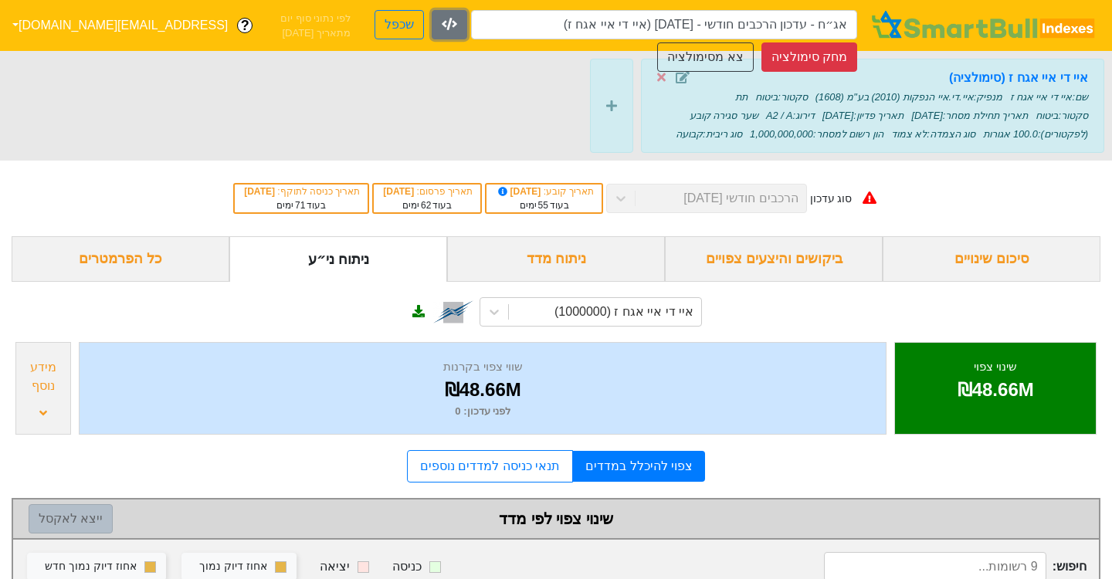
click at [445, 23] on icon "button" at bounding box center [449, 24] width 15 height 12
click at [401, 26] on button "שכפל" at bounding box center [398, 24] width 49 height 29
type input "אג״ח - עדכון הרכבים חודשי - [DATE] (איי די איי אגח ז) - העתק"
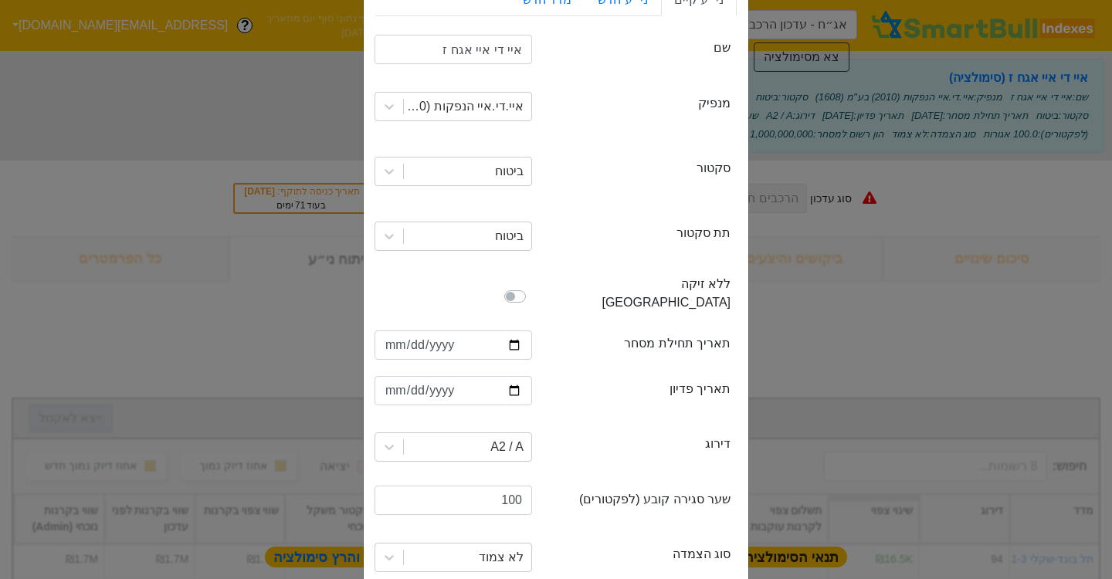
scroll to position [269, 0]
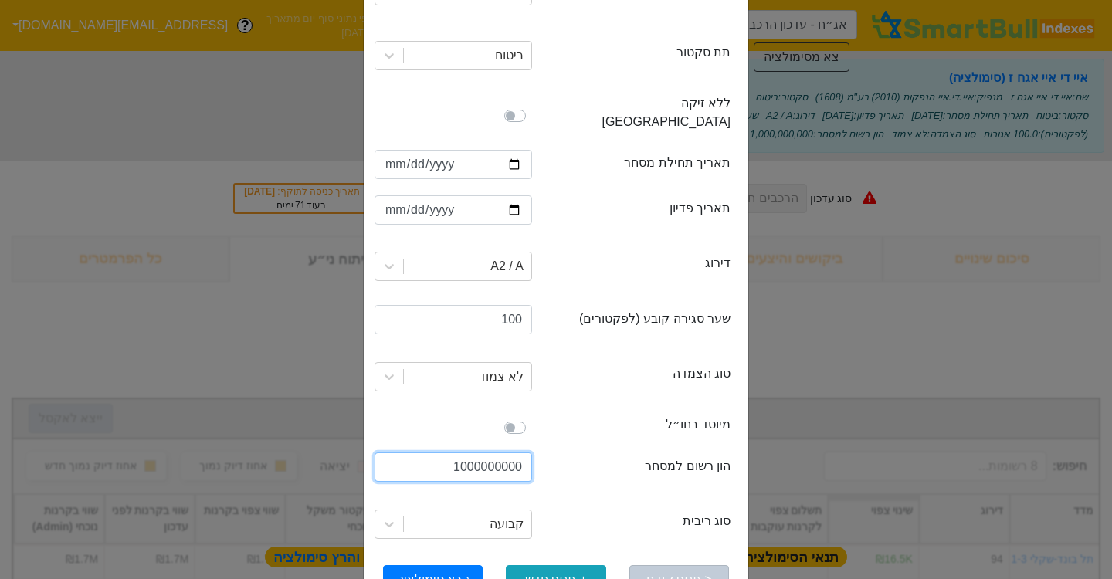
drag, startPoint x: 461, startPoint y: 450, endPoint x: 479, endPoint y: 454, distance: 18.9
click at [479, 454] on input "1000000000" at bounding box center [452, 466] width 157 height 29
type input "1150000000"
click at [455, 565] on button "הרץ סימולציה" at bounding box center [433, 579] width 100 height 29
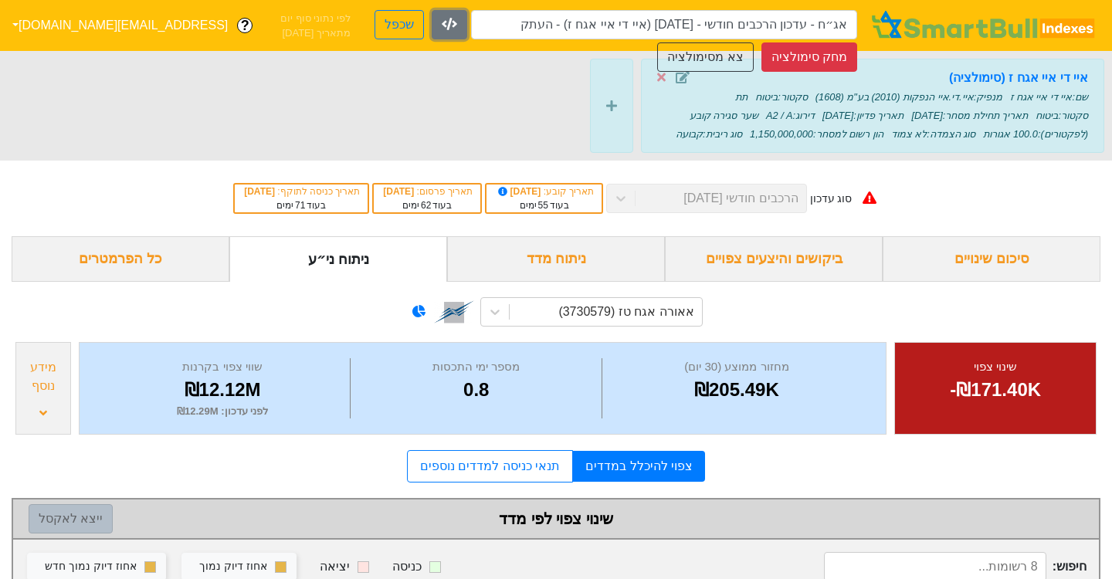
click at [445, 28] on icon "button" at bounding box center [449, 24] width 15 height 12
click at [408, 26] on button "שכפל" at bounding box center [398, 24] width 49 height 29
type input "אג״ח - עדכון הרכבים חודשי - [DATE] (איי די איי אגח ז) - העתק - העתק"
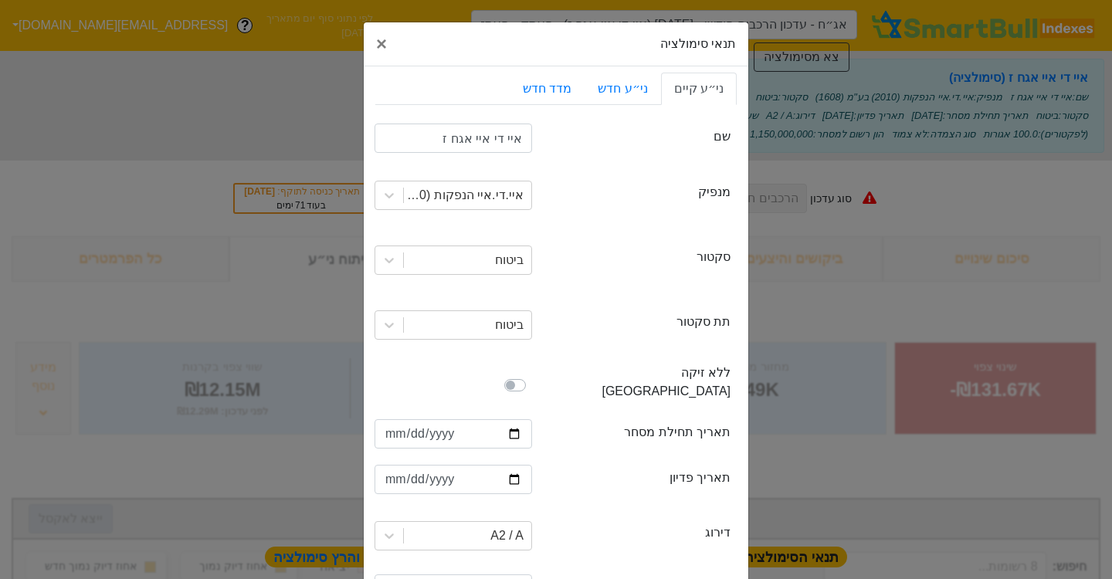
scroll to position [296, 0]
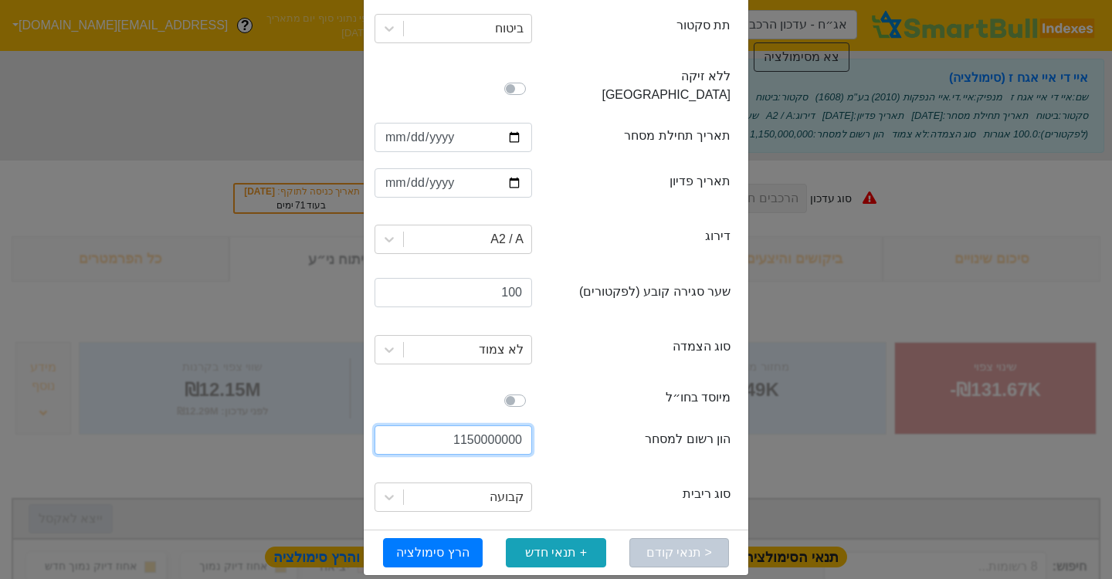
drag, startPoint x: 463, startPoint y: 428, endPoint x: 478, endPoint y: 428, distance: 14.7
click at [478, 428] on input "1150000000" at bounding box center [452, 439] width 157 height 29
drag, startPoint x: 469, startPoint y: 425, endPoint x: 481, endPoint y: 427, distance: 12.4
click at [480, 427] on input "1500000000" at bounding box center [452, 439] width 157 height 29
click at [481, 427] on input "1500000000" at bounding box center [452, 439] width 157 height 29
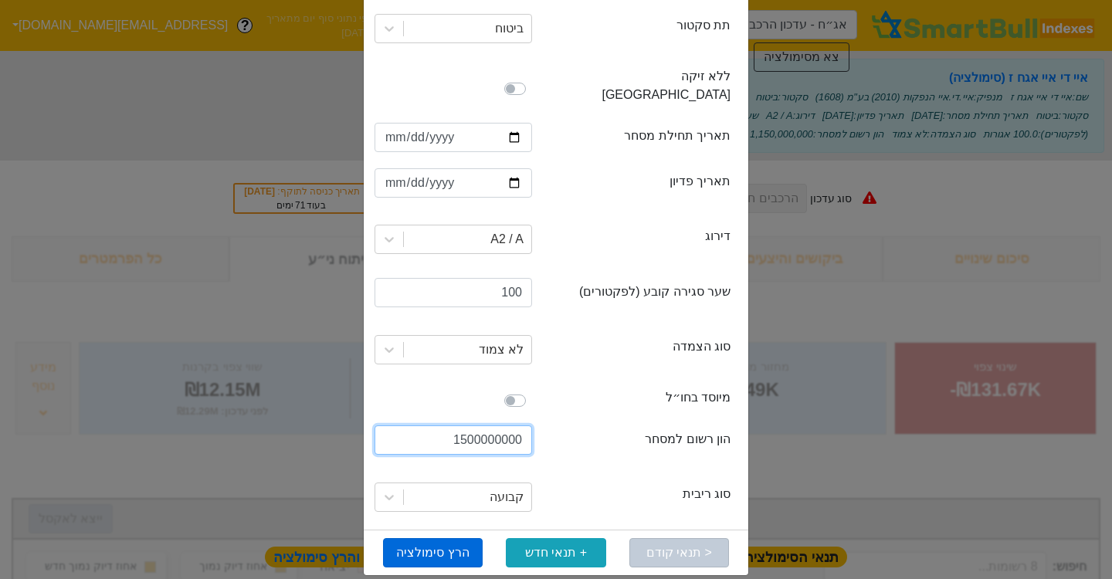
type input "1500000000"
click at [457, 538] on button "הרץ סימולציה" at bounding box center [433, 552] width 100 height 29
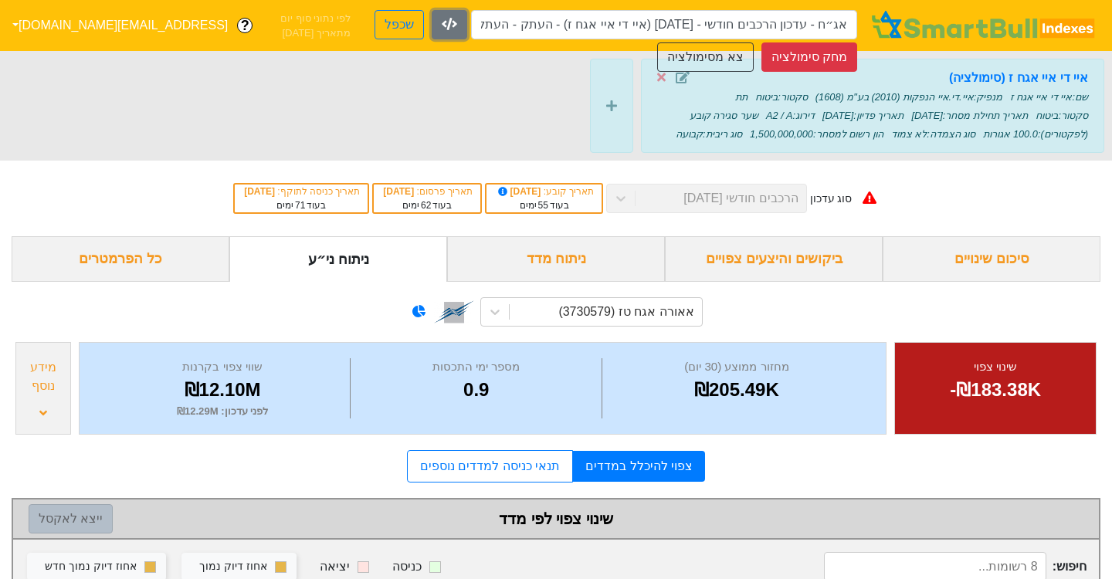
click at [450, 28] on icon "button" at bounding box center [449, 24] width 15 height 12
